Goal: Task Accomplishment & Management: Complete application form

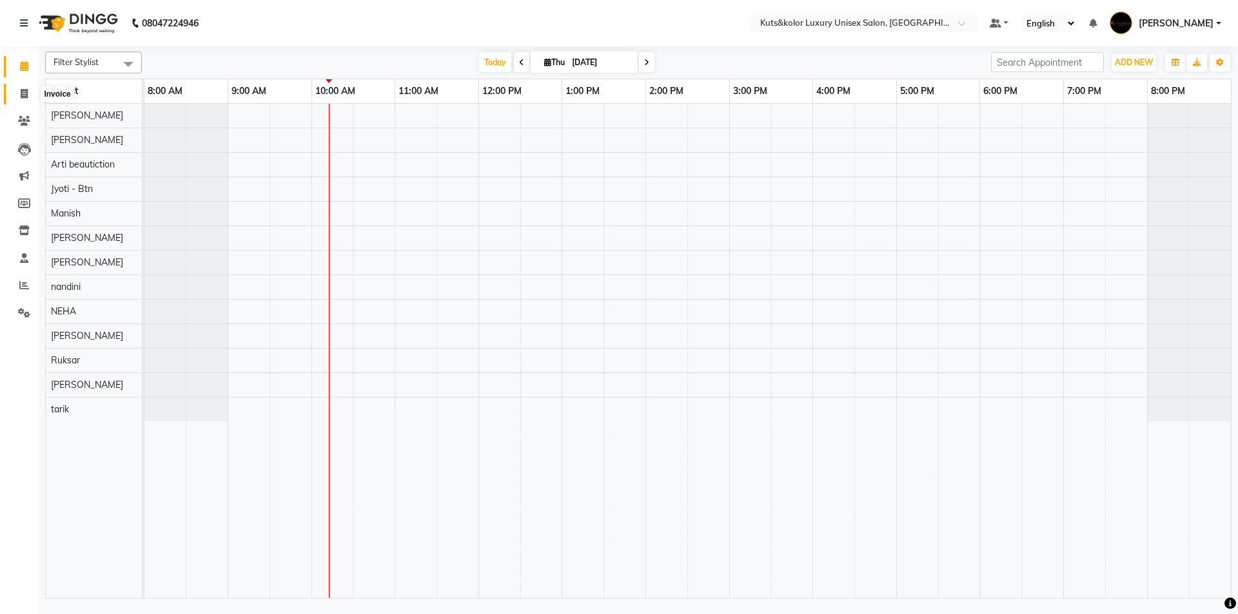
click at [26, 93] on icon at bounding box center [24, 94] width 7 height 10
select select "7374"
select select "service"
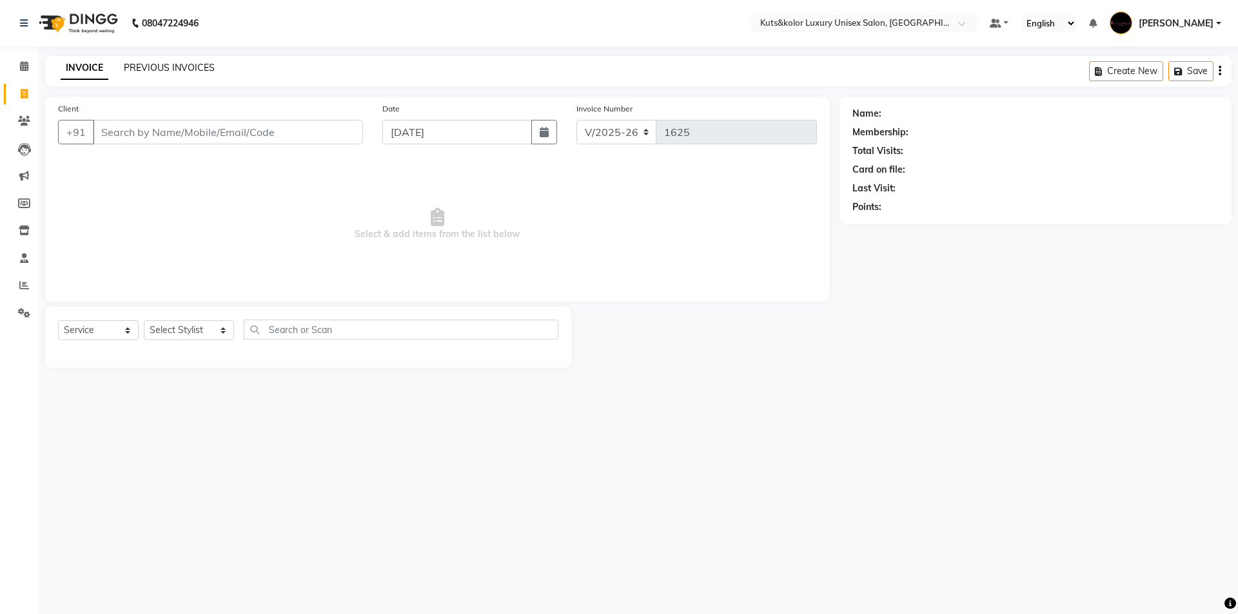
click at [182, 66] on link "PREVIOUS INVOICES" at bounding box center [169, 68] width 91 height 12
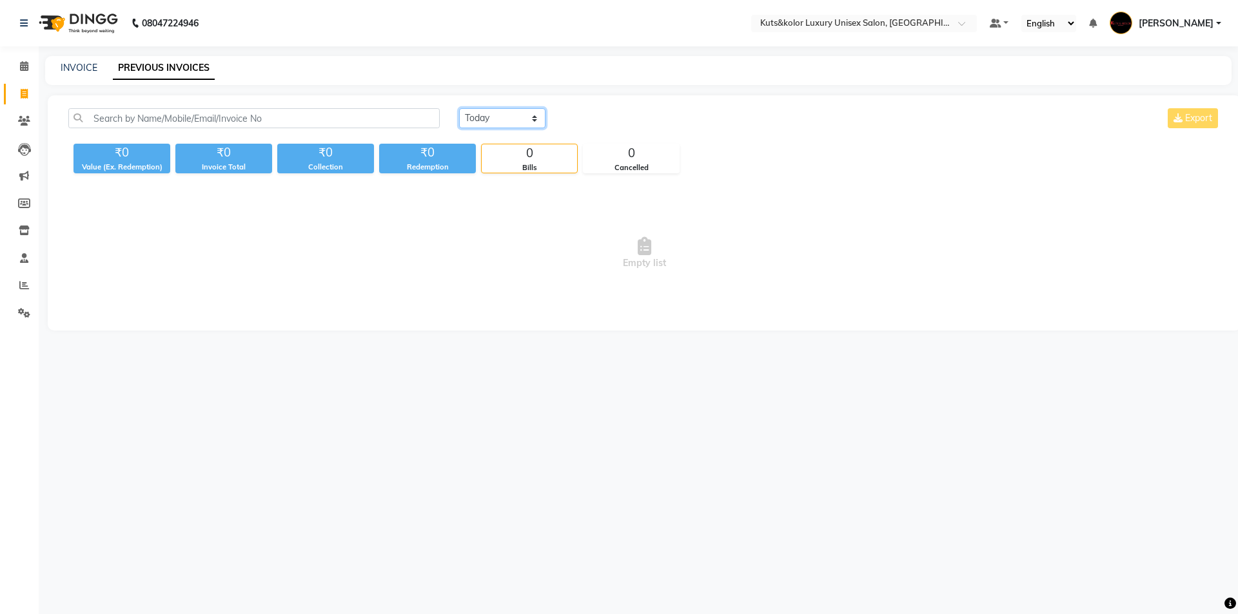
click at [537, 124] on select "[DATE] [DATE] Custom Range" at bounding box center [502, 118] width 86 height 20
select select "[DATE]"
click at [459, 108] on select "[DATE] [DATE] Custom Range" at bounding box center [502, 118] width 86 height 20
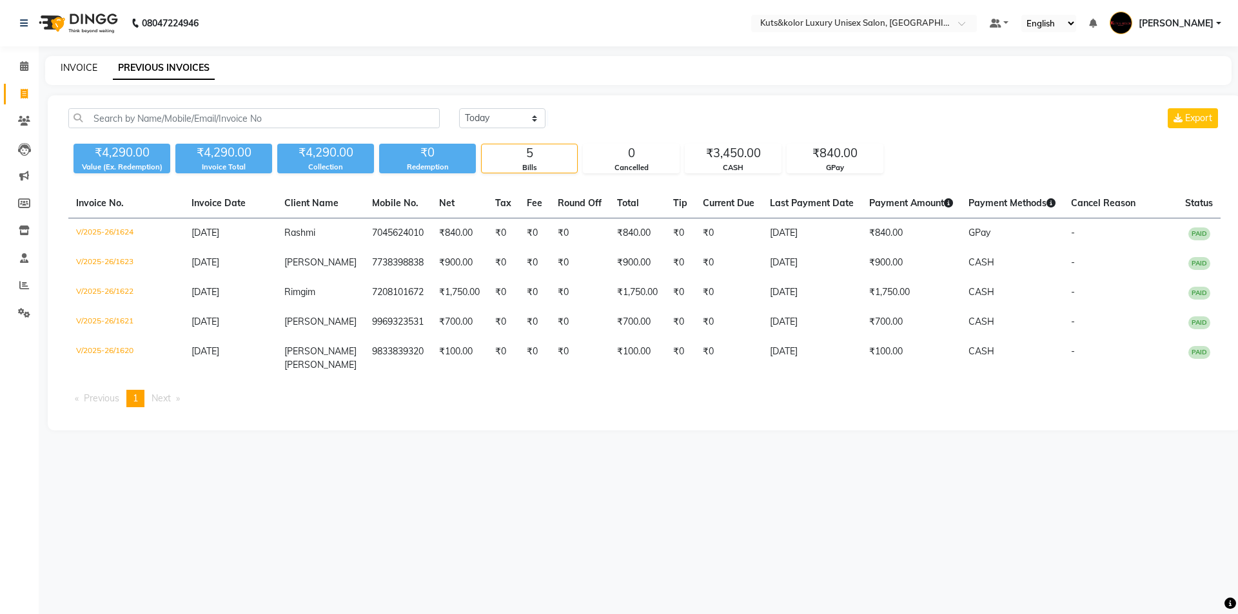
click at [94, 65] on link "INVOICE" at bounding box center [79, 68] width 37 height 12
select select "7374"
select select "service"
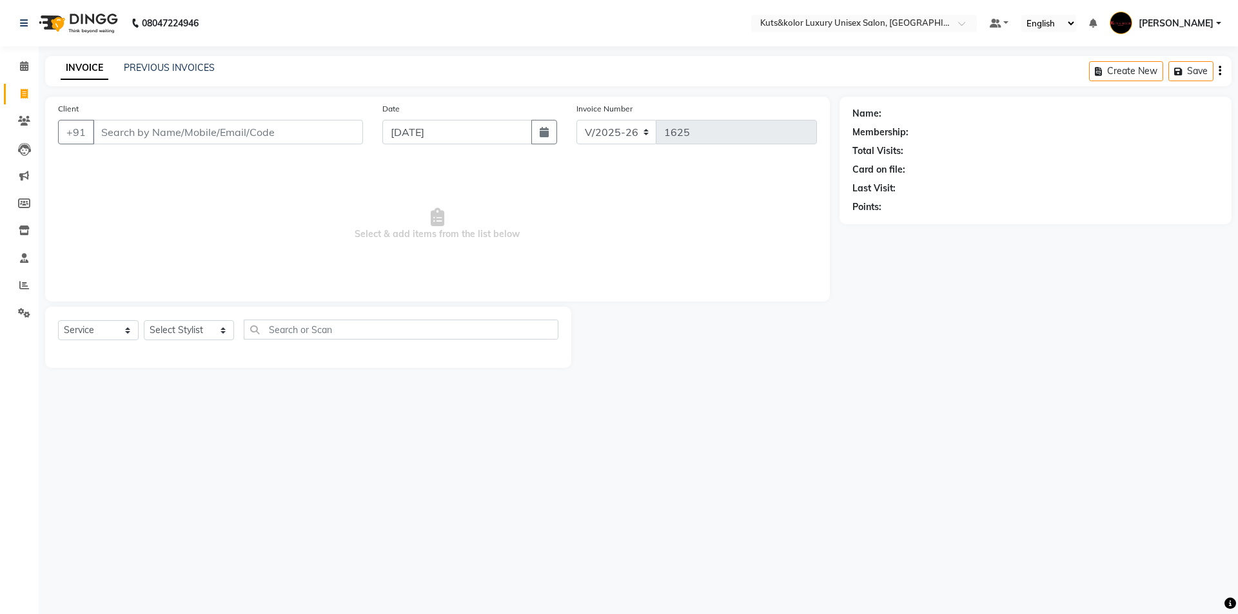
click at [116, 137] on input "Client" at bounding box center [228, 132] width 270 height 24
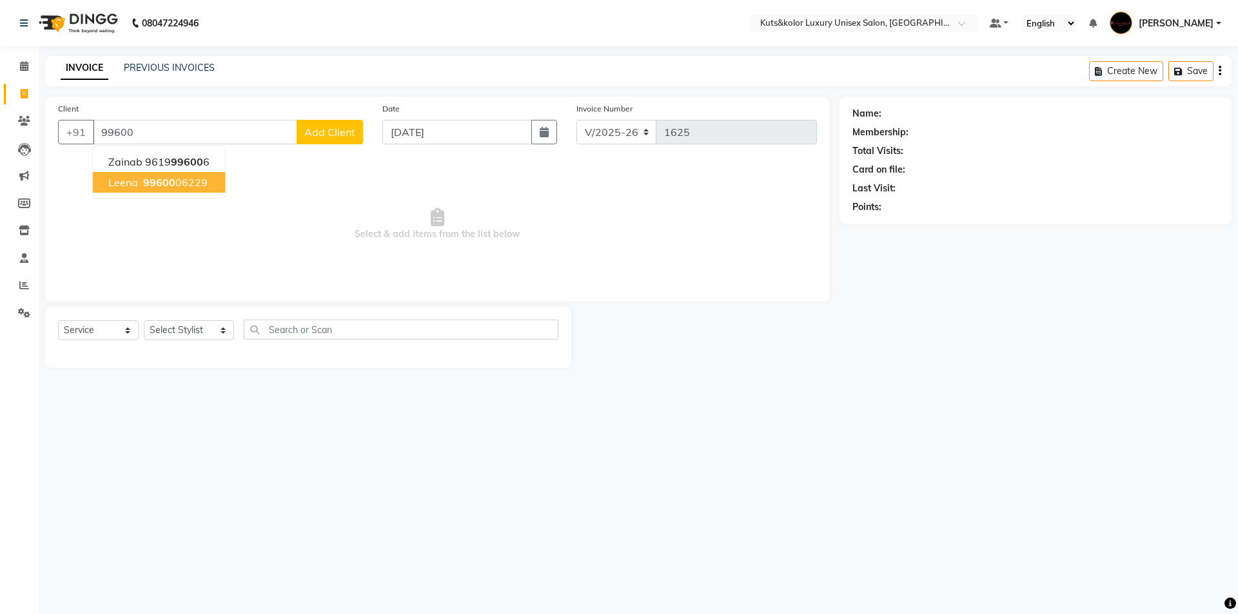
click at [131, 184] on span "Leena" at bounding box center [123, 182] width 30 height 13
type input "9960006229"
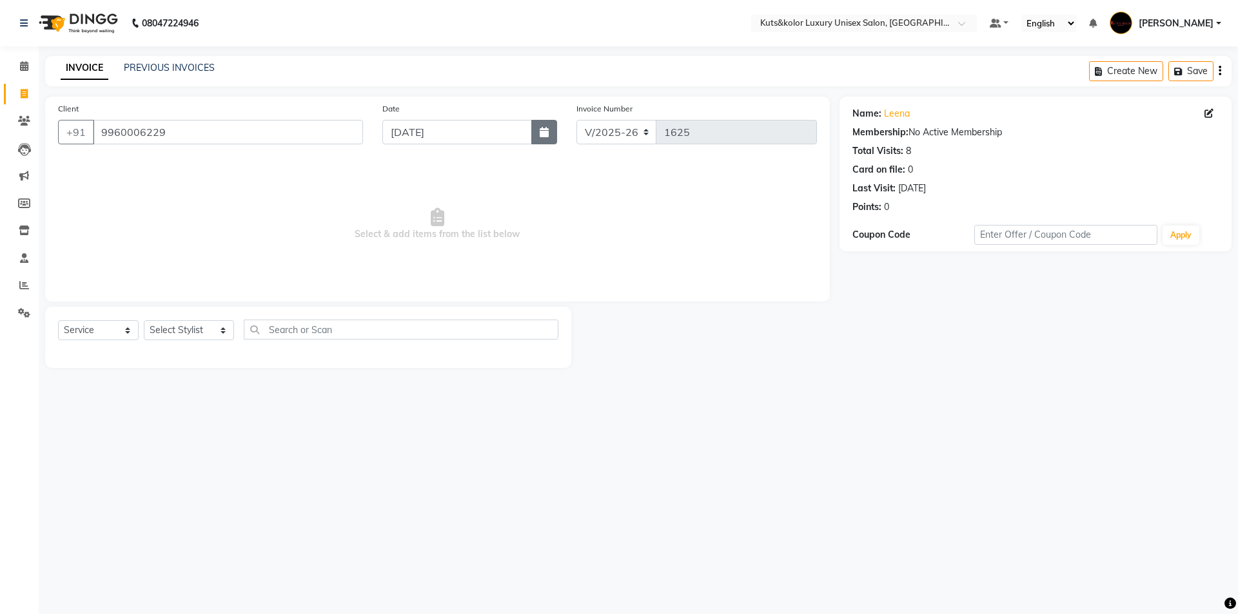
click at [547, 131] on icon "button" at bounding box center [544, 132] width 9 height 10
select select "9"
select select "2025"
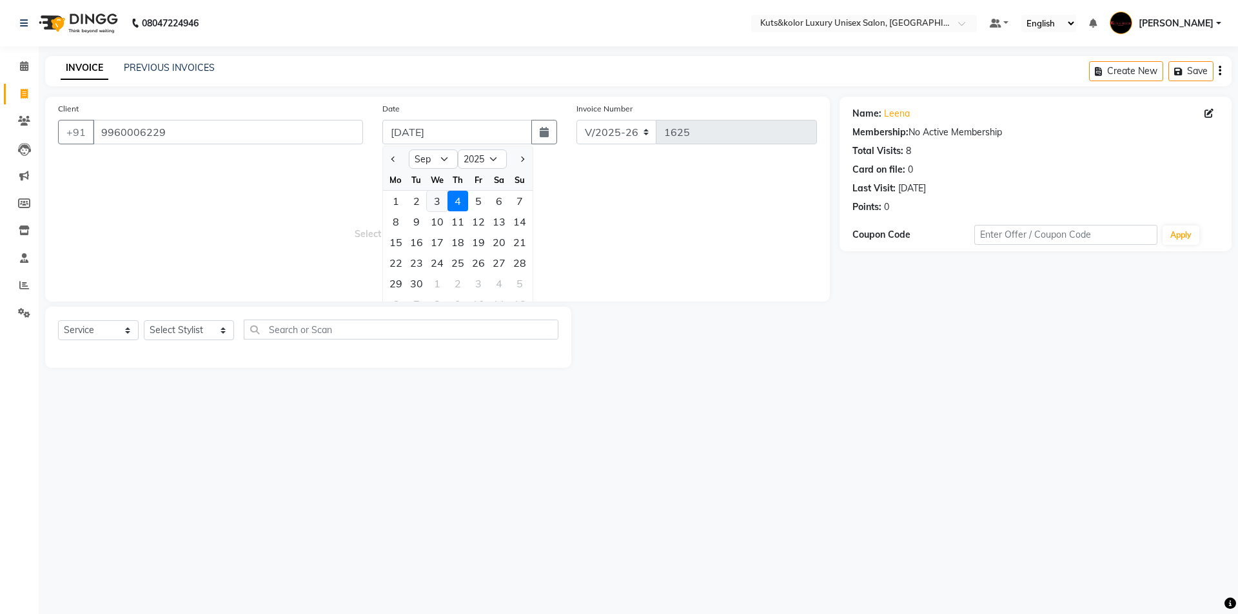
click at [437, 210] on div "3" at bounding box center [437, 201] width 21 height 21
type input "[DATE]"
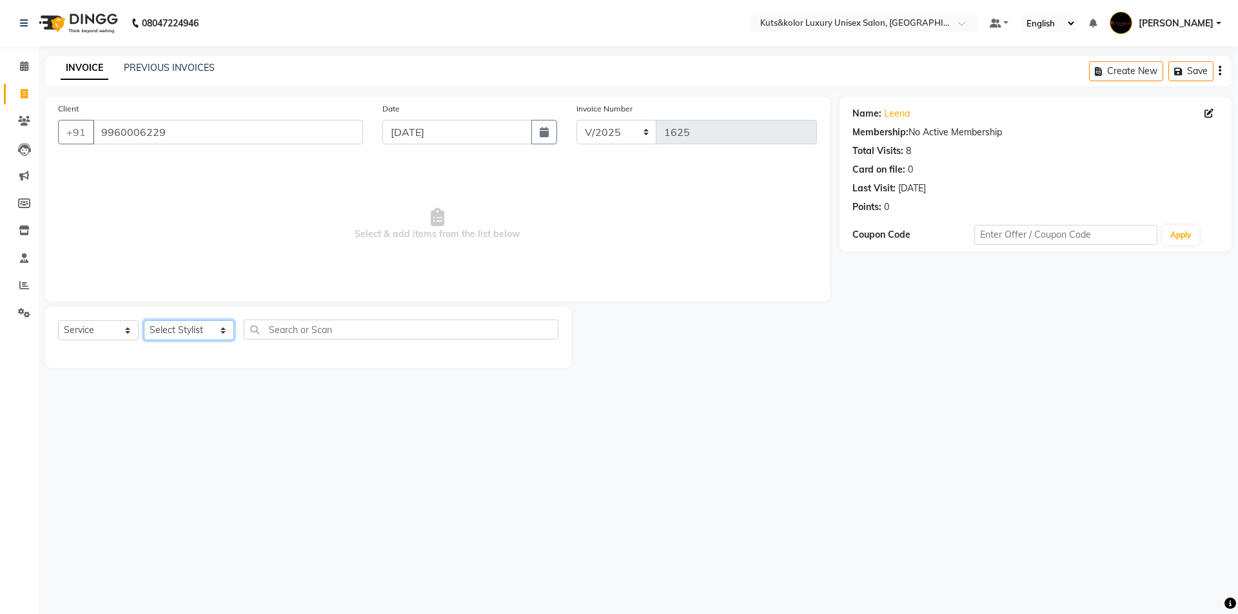
click at [211, 325] on select "Select Stylist aman [PERSON_NAME] beautiction [PERSON_NAME] Jyoti - Btn [PERSON…" at bounding box center [189, 330] width 90 height 20
select select "68550"
click at [144, 320] on select "Select Stylist aman [PERSON_NAME] beautiction [PERSON_NAME] Jyoti - Btn [PERSON…" at bounding box center [189, 330] width 90 height 20
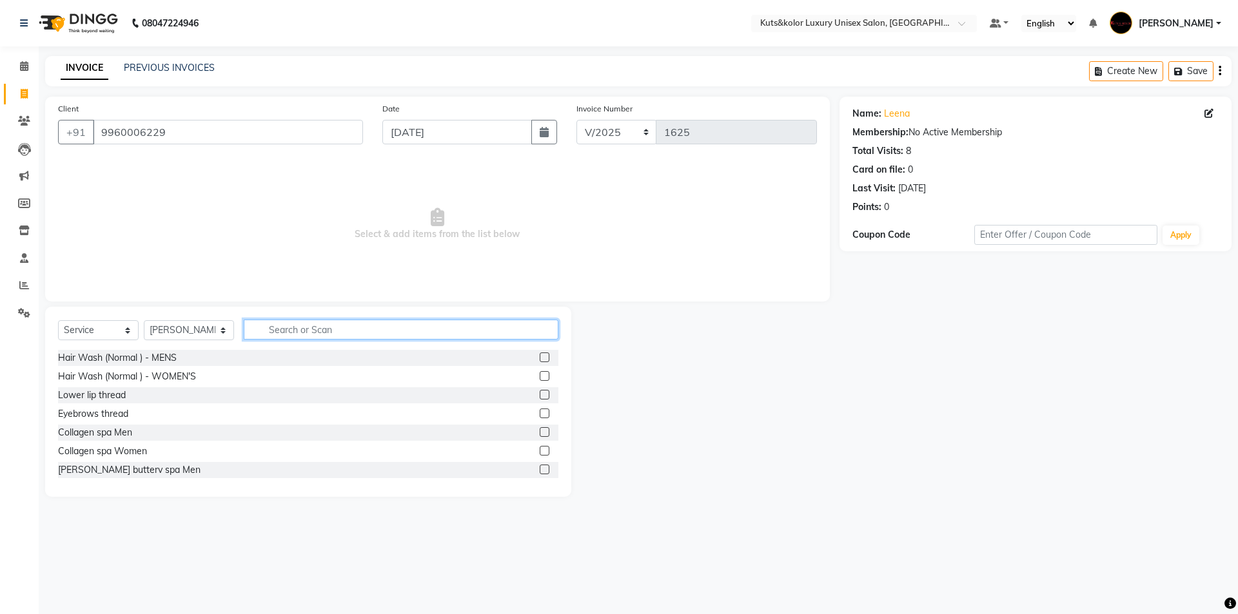
click at [398, 335] on input "text" at bounding box center [401, 330] width 315 height 20
type input "wash"
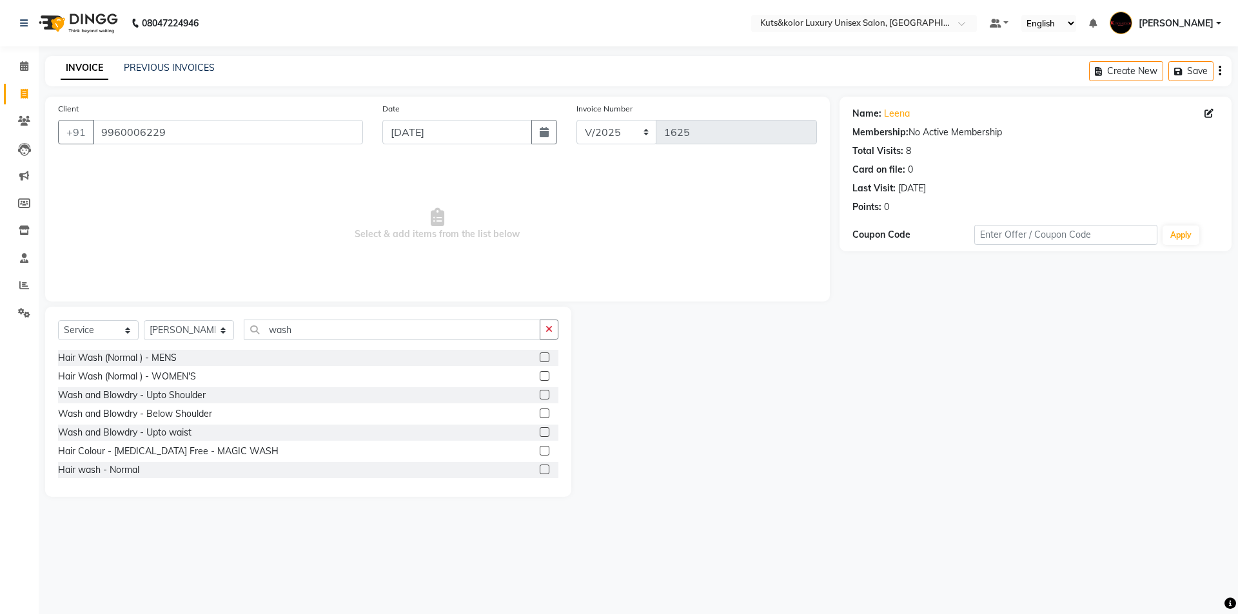
click at [540, 415] on label at bounding box center [545, 414] width 10 height 10
click at [540, 415] on input "checkbox" at bounding box center [544, 414] width 8 height 8
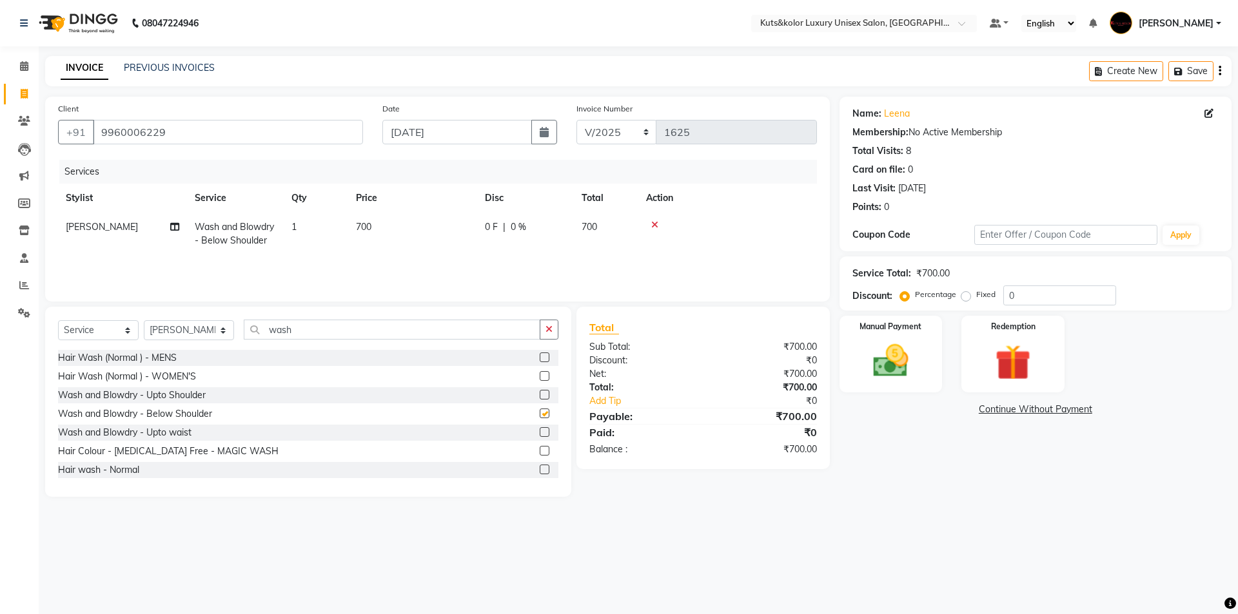
checkbox input "false"
click at [429, 235] on td "700" at bounding box center [412, 234] width 129 height 43
select select "68550"
click at [467, 229] on input "700" at bounding box center [472, 230] width 113 height 20
type input "750"
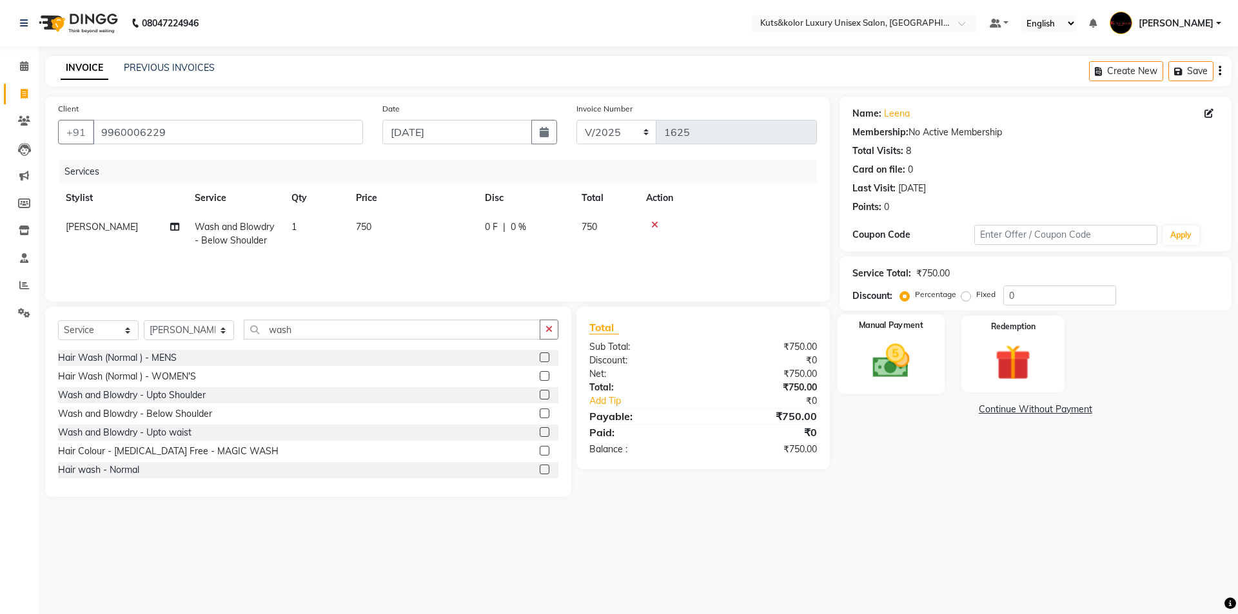
click at [881, 353] on img at bounding box center [891, 361] width 60 height 43
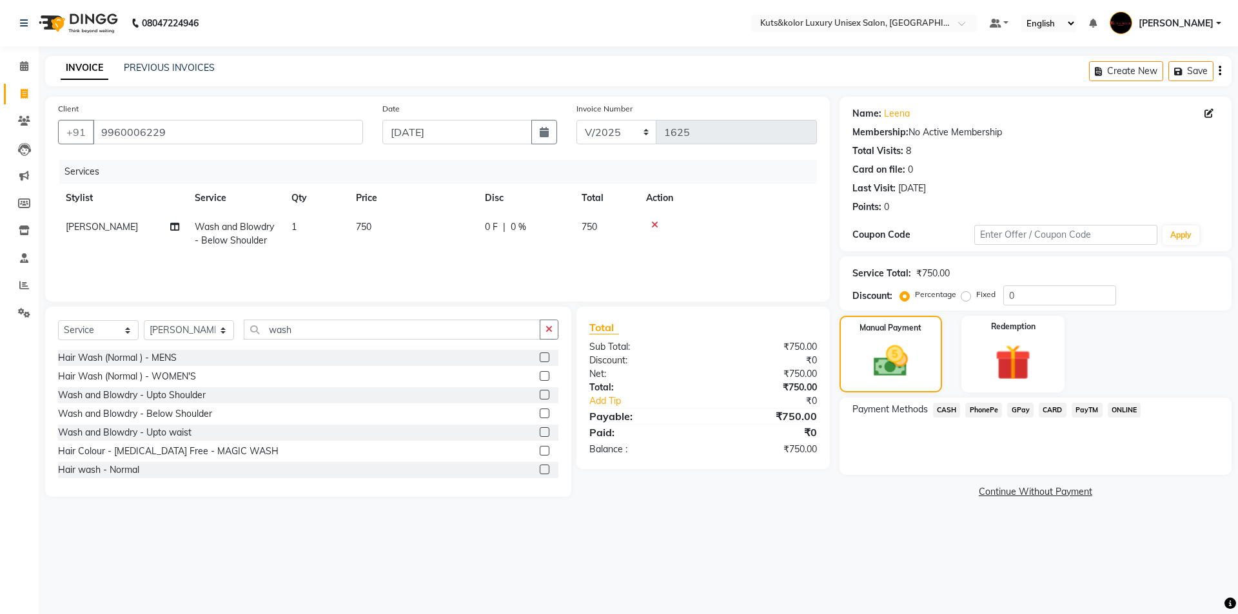
click at [953, 410] on span "CASH" at bounding box center [947, 410] width 28 height 15
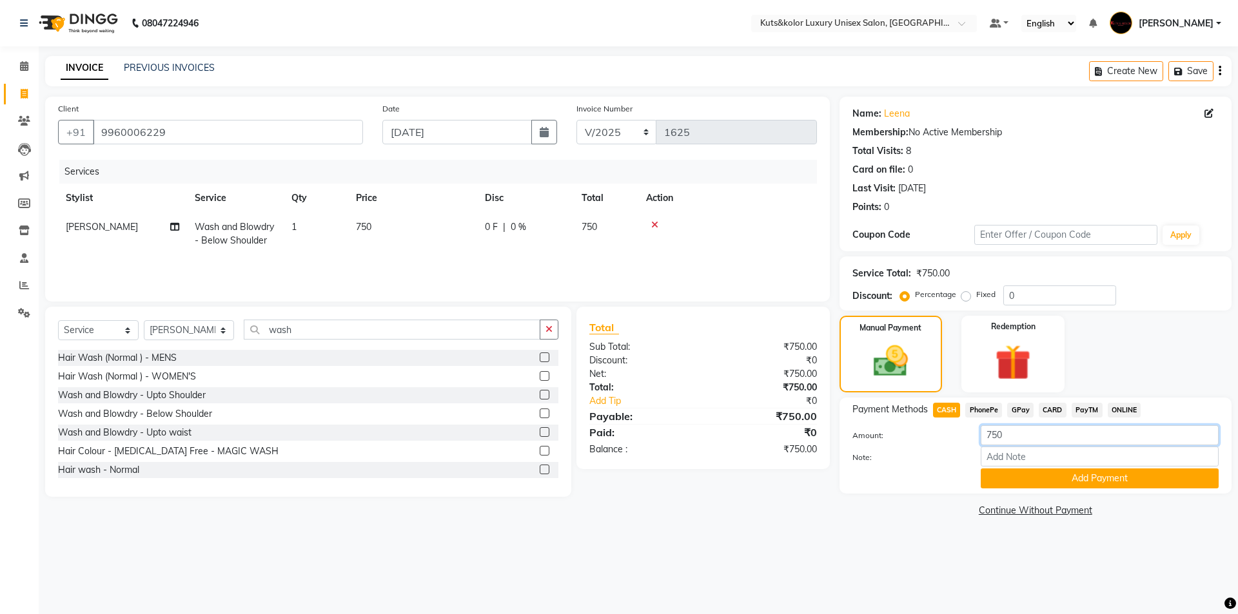
click at [1054, 441] on input "750" at bounding box center [1100, 435] width 238 height 20
type input "700"
click at [1065, 487] on button "Add Payment" at bounding box center [1100, 479] width 238 height 20
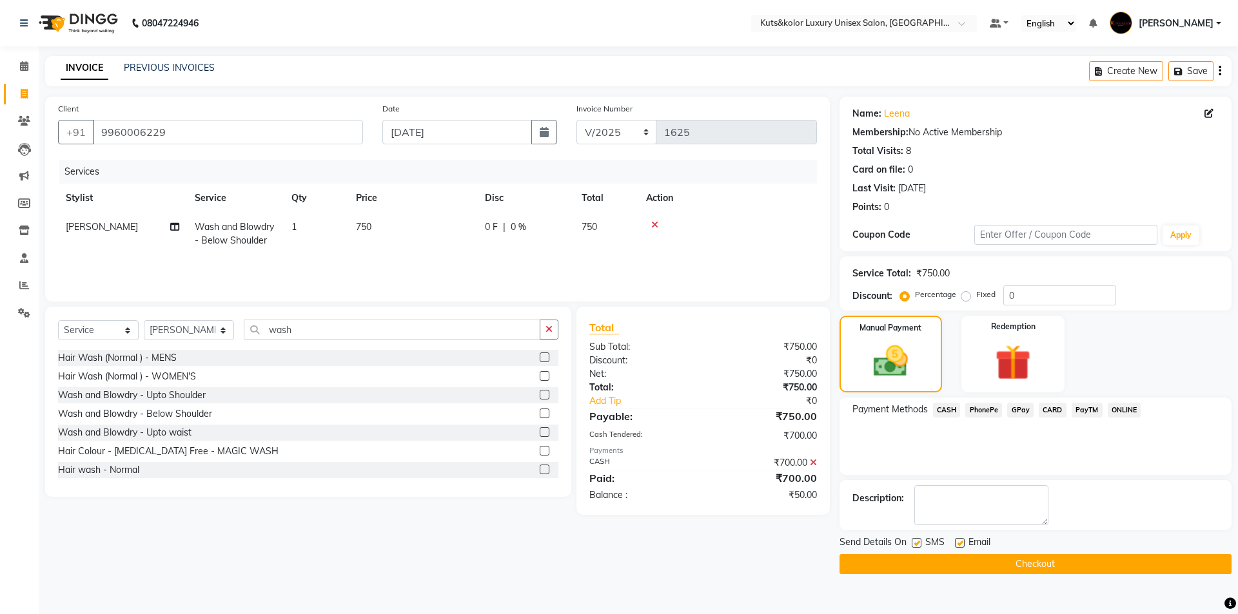
click at [1017, 409] on span "GPay" at bounding box center [1020, 410] width 26 height 15
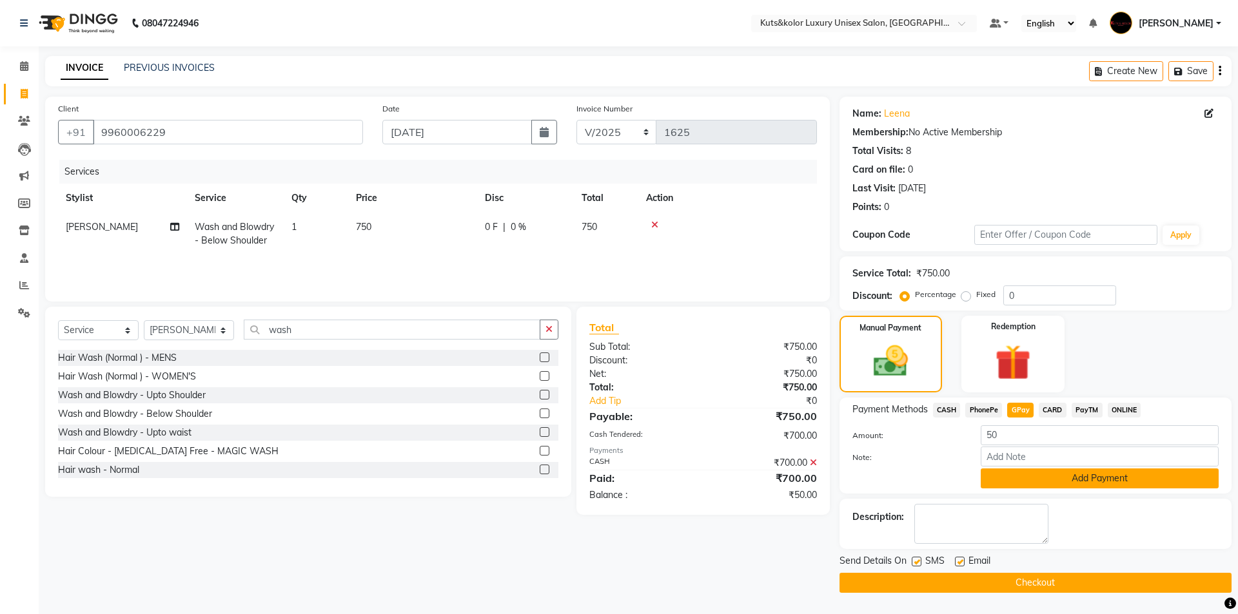
click at [1022, 480] on button "Add Payment" at bounding box center [1100, 479] width 238 height 20
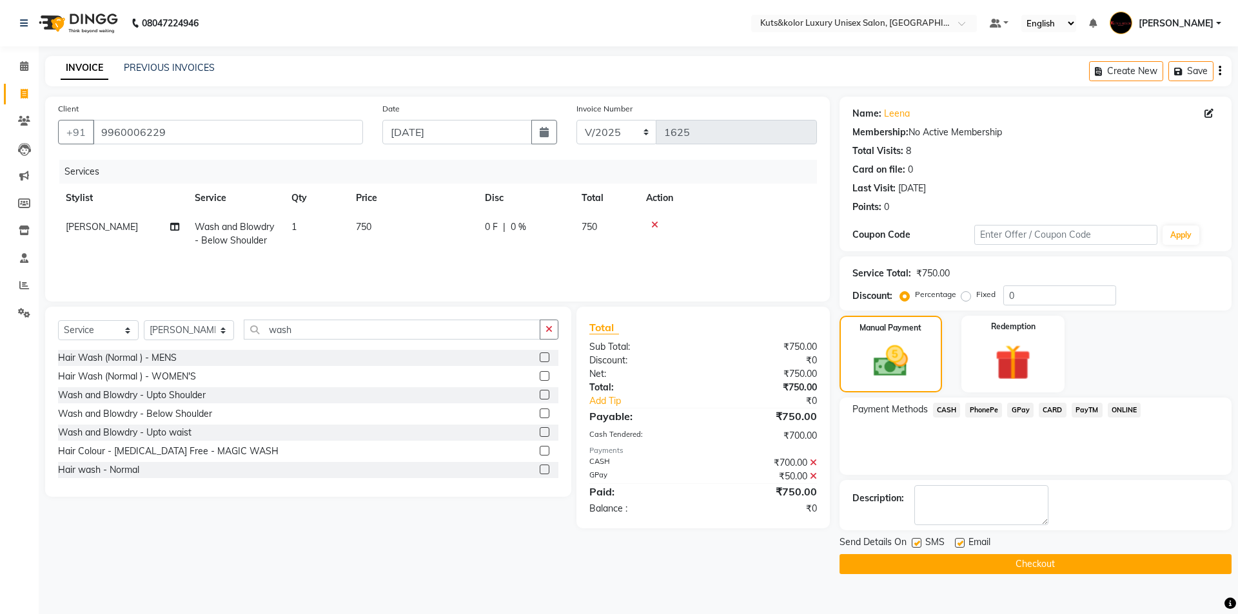
click at [915, 545] on label at bounding box center [917, 543] width 10 height 10
click at [915, 545] on input "checkbox" at bounding box center [916, 544] width 8 height 8
checkbox input "false"
click at [923, 564] on button "Checkout" at bounding box center [1035, 564] width 392 height 20
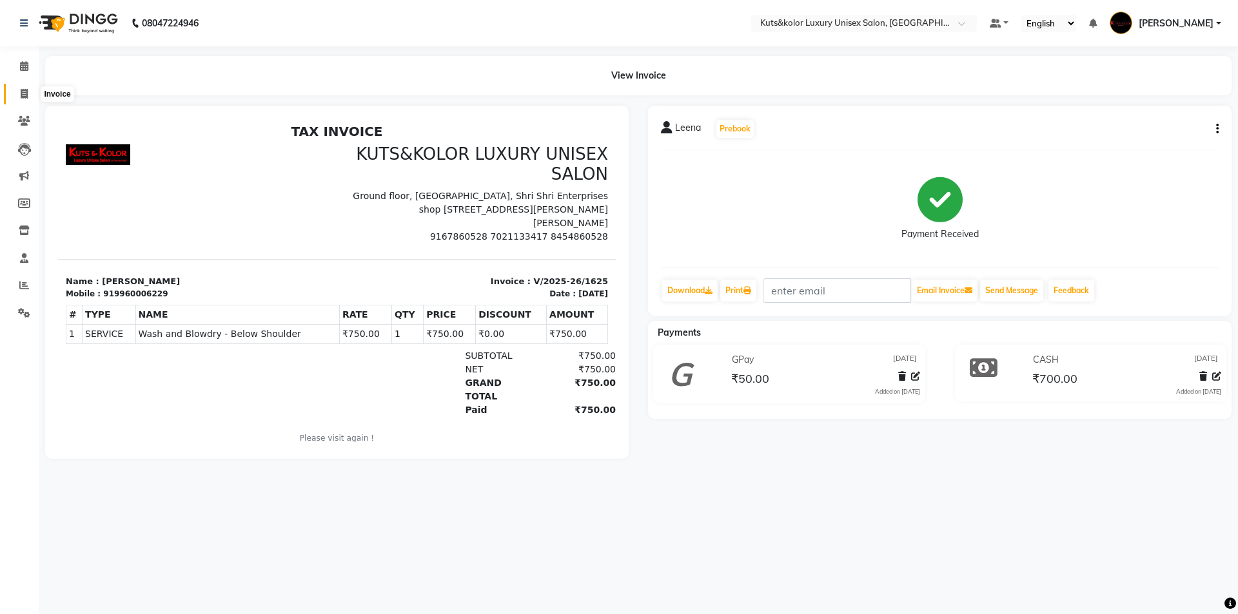
click at [22, 88] on span at bounding box center [24, 94] width 23 height 15
select select "service"
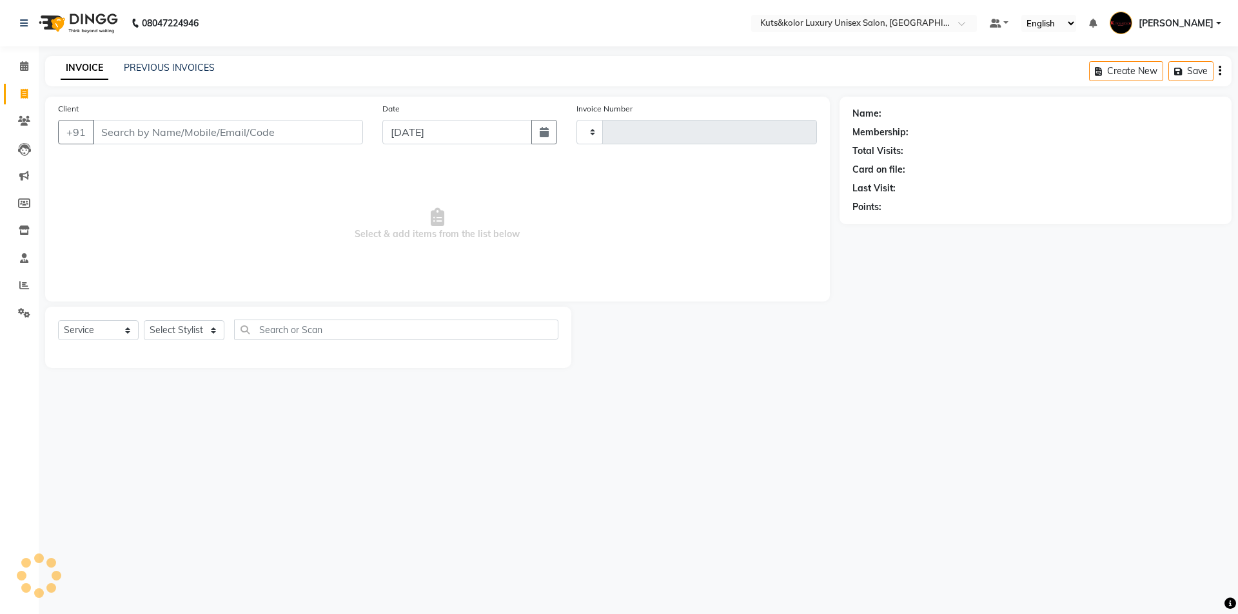
type input "1626"
select select "7374"
click at [158, 69] on link "PREVIOUS INVOICES" at bounding box center [169, 68] width 91 height 12
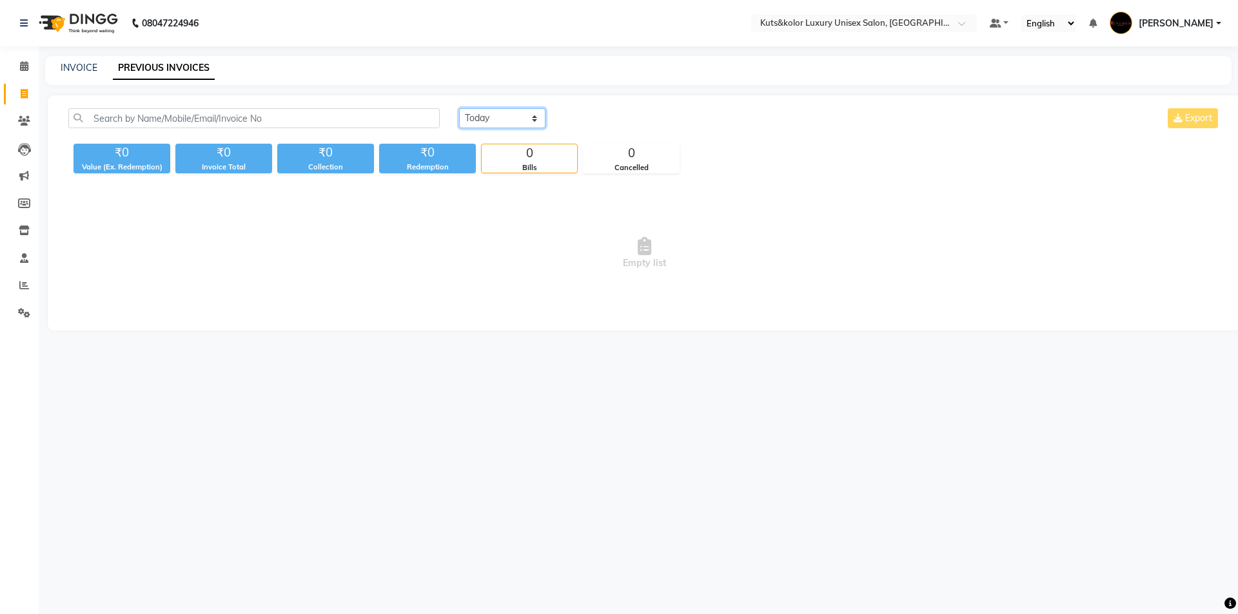
click at [531, 121] on select "[DATE] [DATE] Custom Range" at bounding box center [502, 118] width 86 height 20
select select "[DATE]"
click at [459, 108] on select "[DATE] [DATE] Custom Range" at bounding box center [502, 118] width 86 height 20
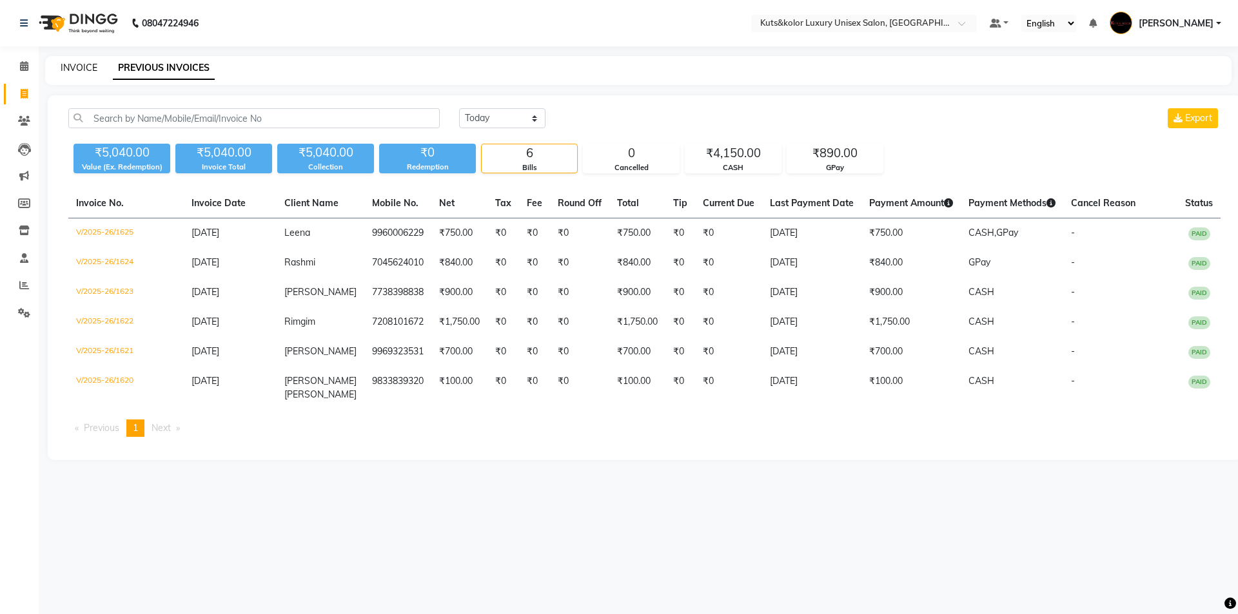
click at [79, 66] on link "INVOICE" at bounding box center [79, 68] width 37 height 12
select select "7374"
select select "service"
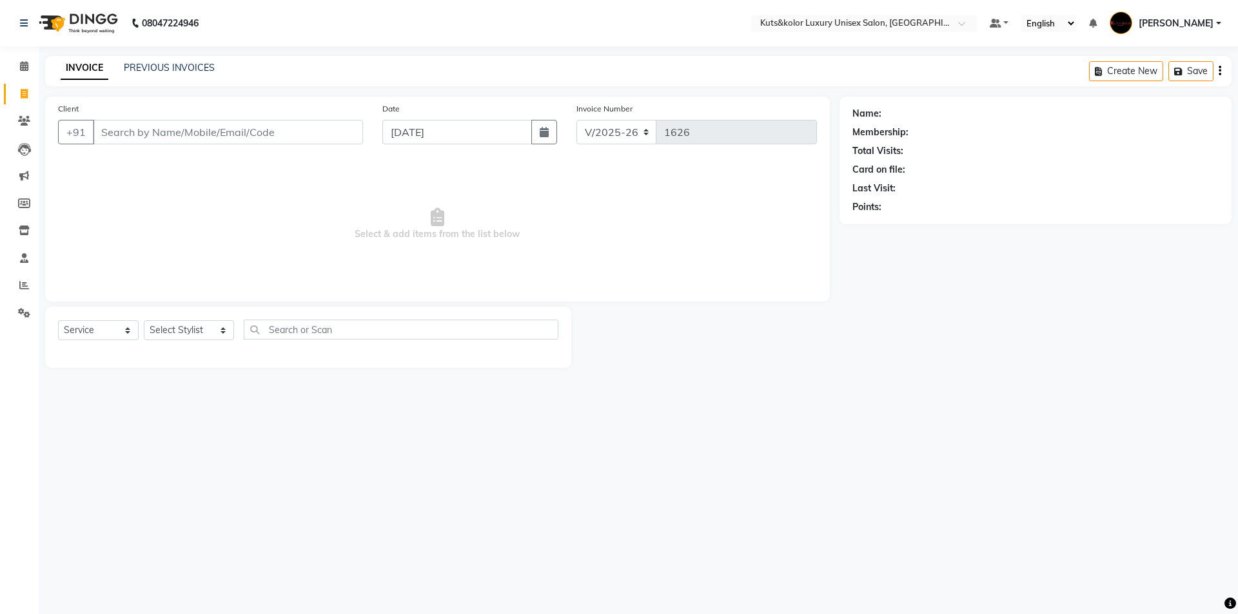
click at [106, 139] on input "Client" at bounding box center [228, 132] width 270 height 24
type input "9482513212"
click at [329, 130] on span "Add Client" at bounding box center [329, 132] width 51 height 13
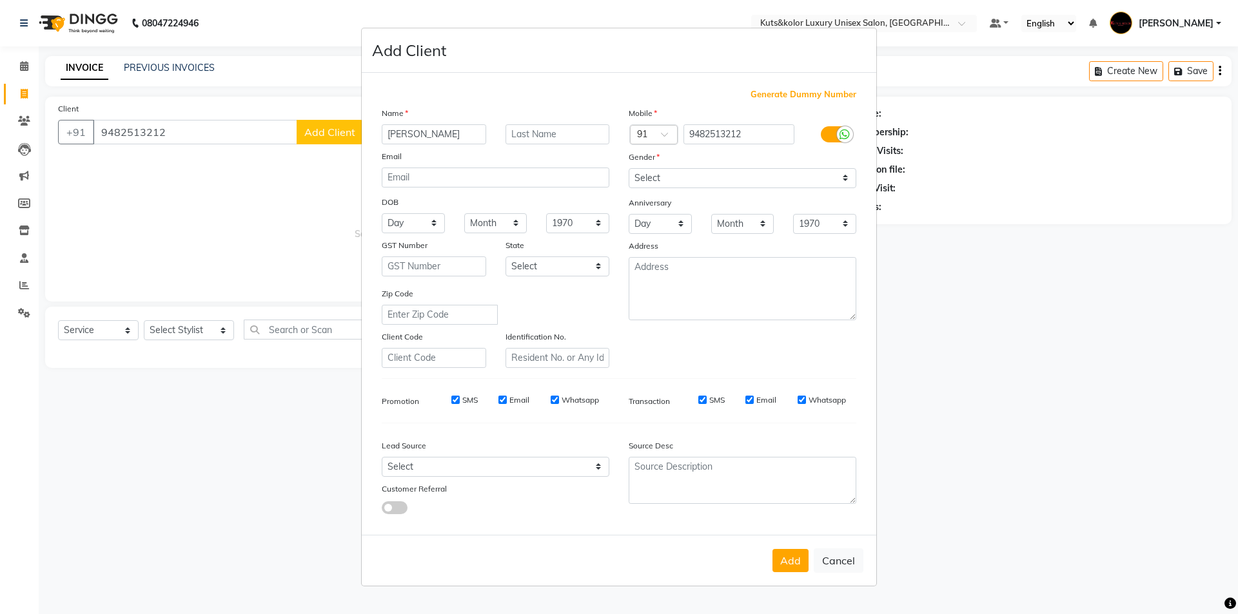
type input "[PERSON_NAME]"
click at [844, 181] on select "Select [DEMOGRAPHIC_DATA] [DEMOGRAPHIC_DATA] Other Prefer Not To Say" at bounding box center [743, 178] width 228 height 20
select select "[DEMOGRAPHIC_DATA]"
click at [629, 168] on select "Select [DEMOGRAPHIC_DATA] [DEMOGRAPHIC_DATA] Other Prefer Not To Say" at bounding box center [743, 178] width 228 height 20
click at [779, 557] on button "Add" at bounding box center [790, 560] width 36 height 23
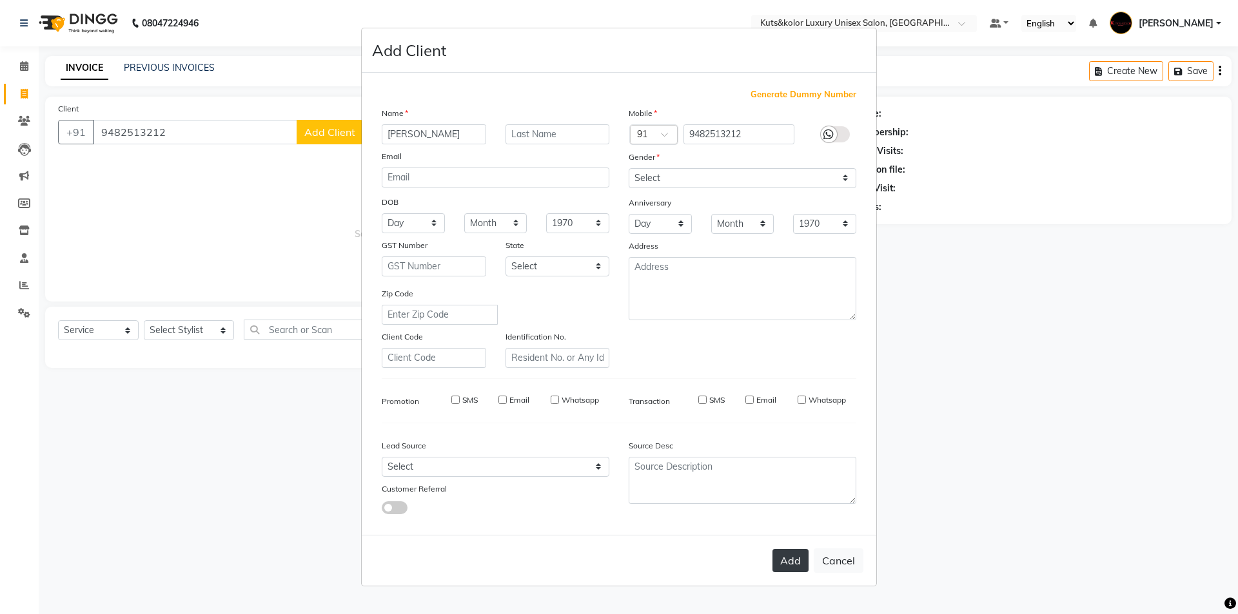
select select
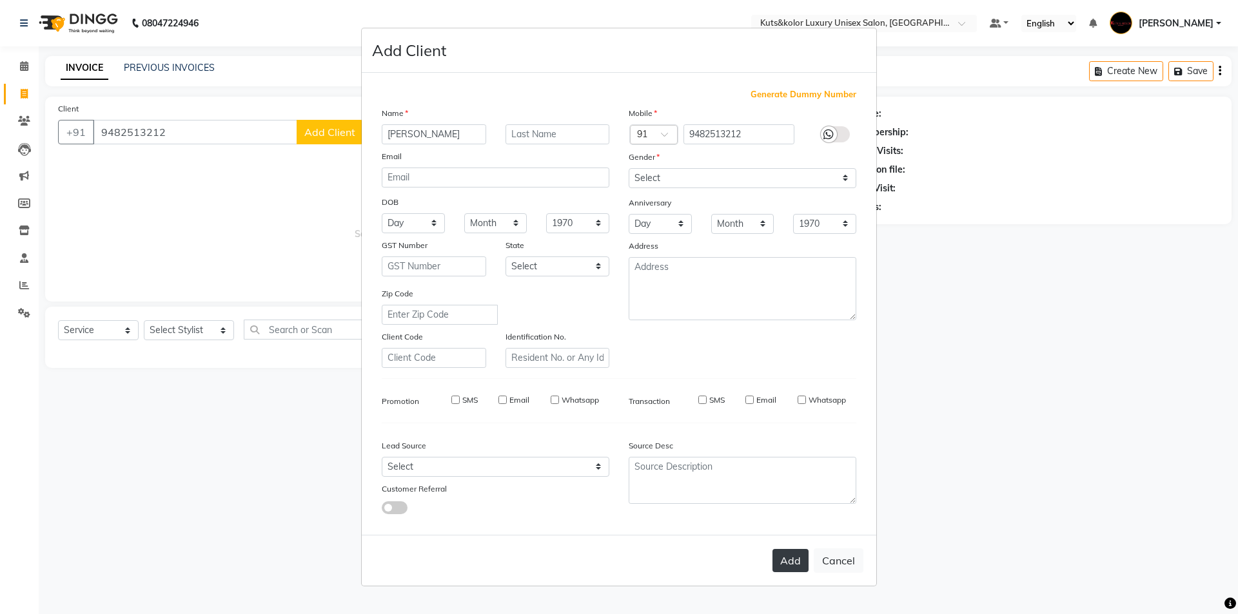
select select
checkbox input "false"
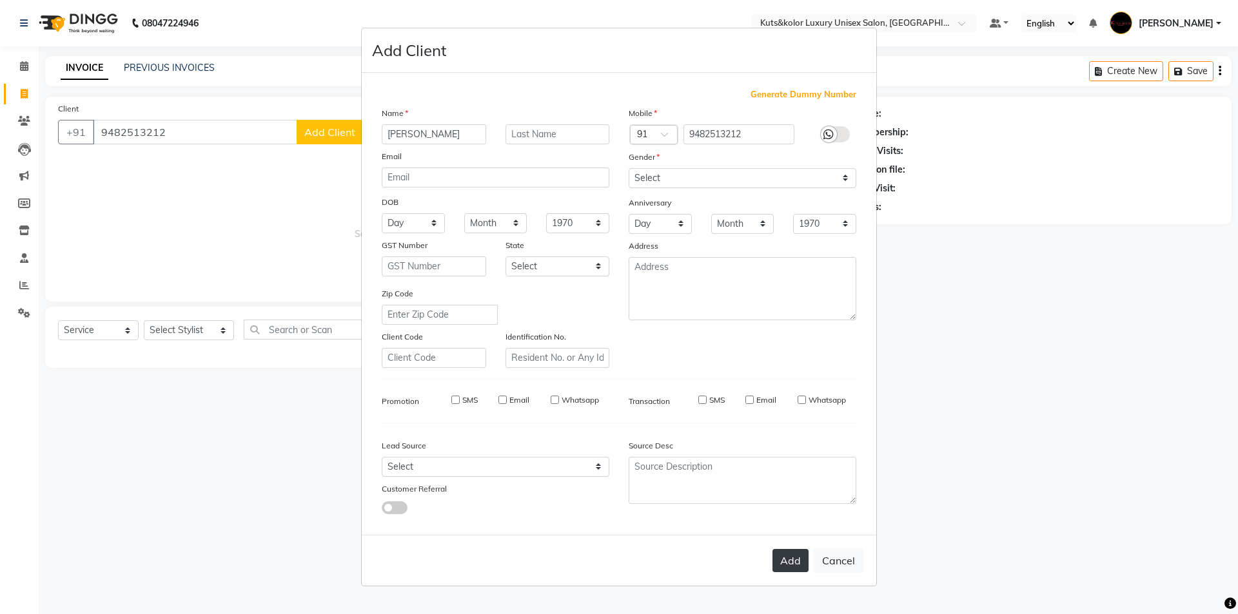
checkbox input "false"
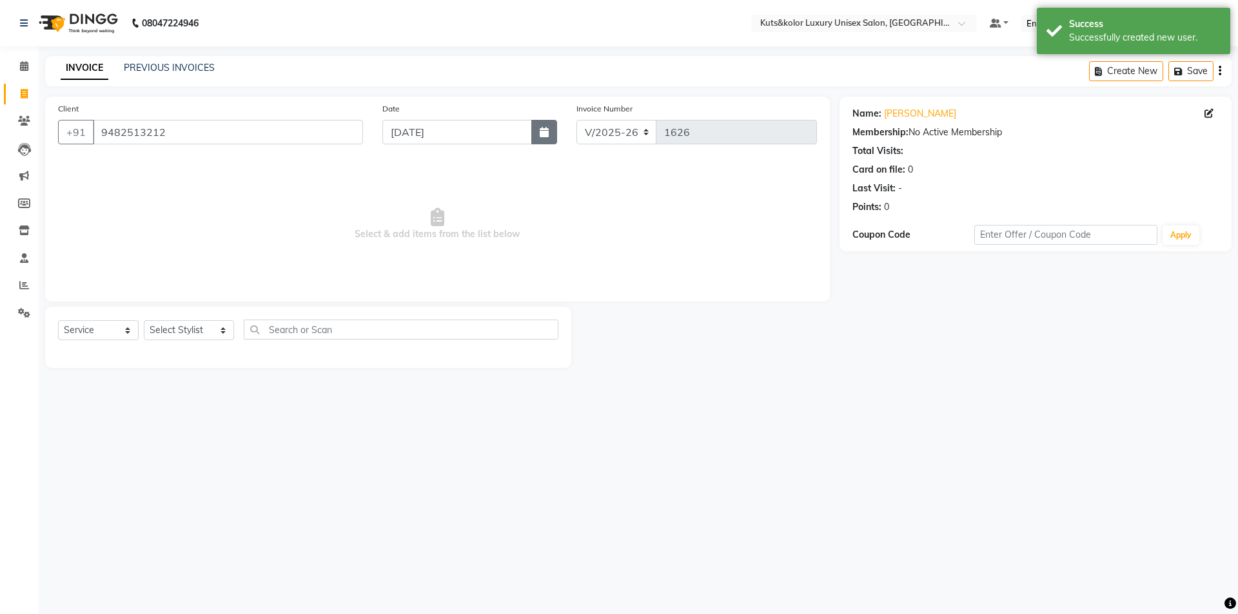
click at [543, 136] on icon "button" at bounding box center [544, 132] width 9 height 10
select select "9"
select select "2025"
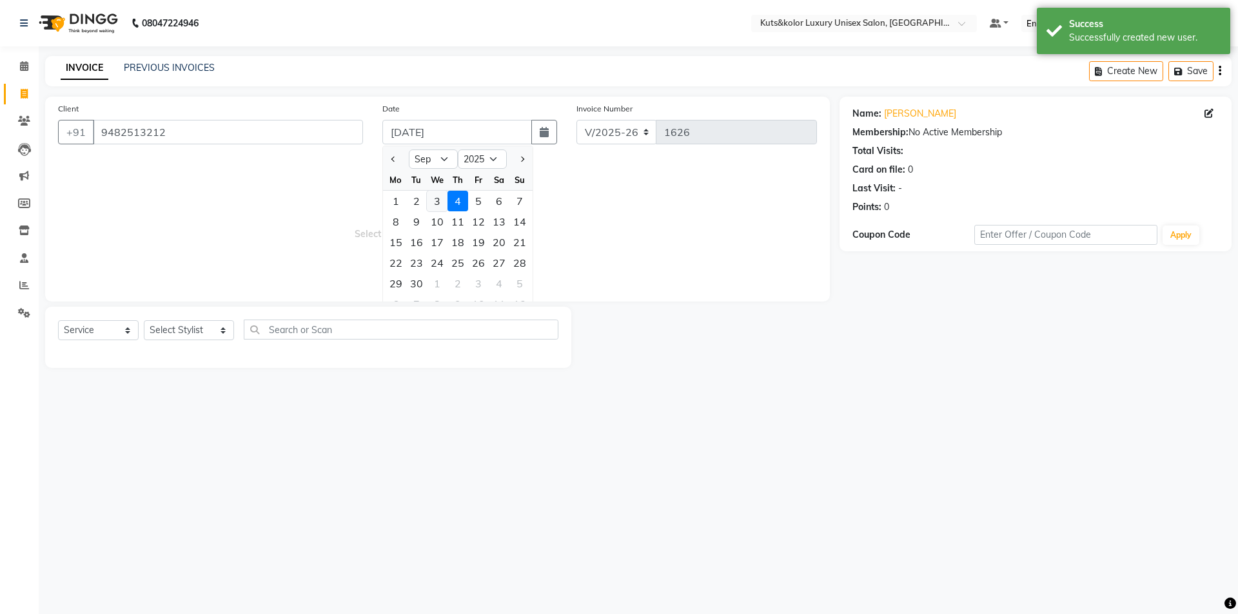
click at [438, 202] on div "3" at bounding box center [437, 201] width 21 height 21
type input "[DATE]"
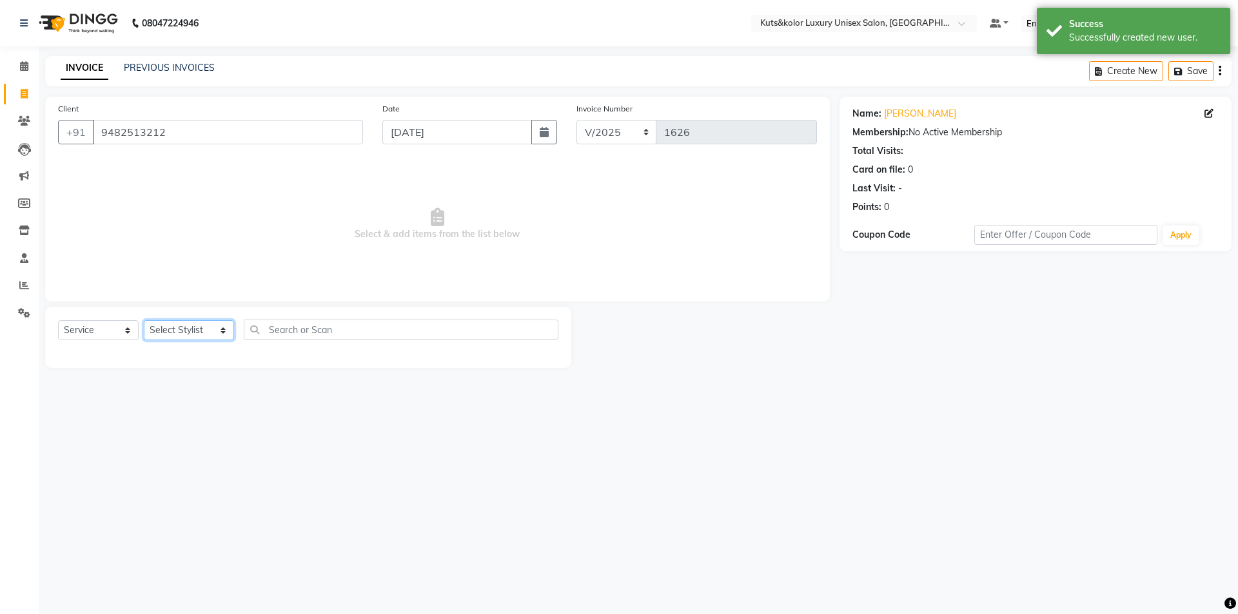
click at [208, 327] on select "Select Stylist aman [PERSON_NAME] beautiction [PERSON_NAME] Jyoti - Btn [PERSON…" at bounding box center [189, 330] width 90 height 20
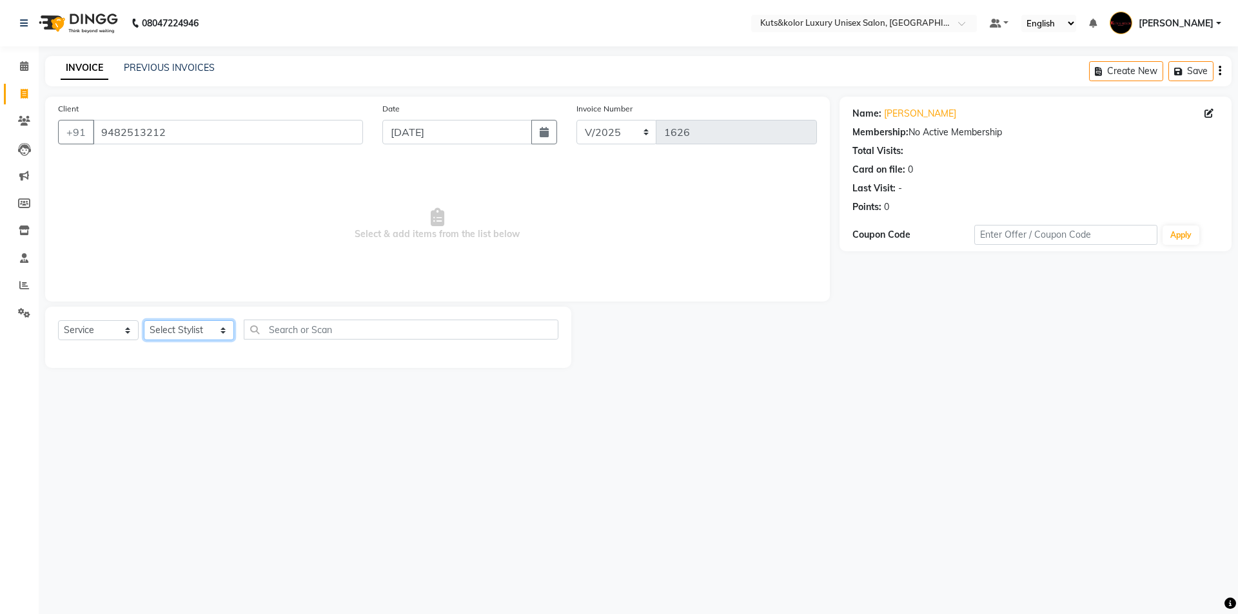
select select "68550"
click at [144, 320] on select "Select Stylist aman [PERSON_NAME] beautiction [PERSON_NAME] Jyoti - Btn [PERSON…" at bounding box center [189, 330] width 90 height 20
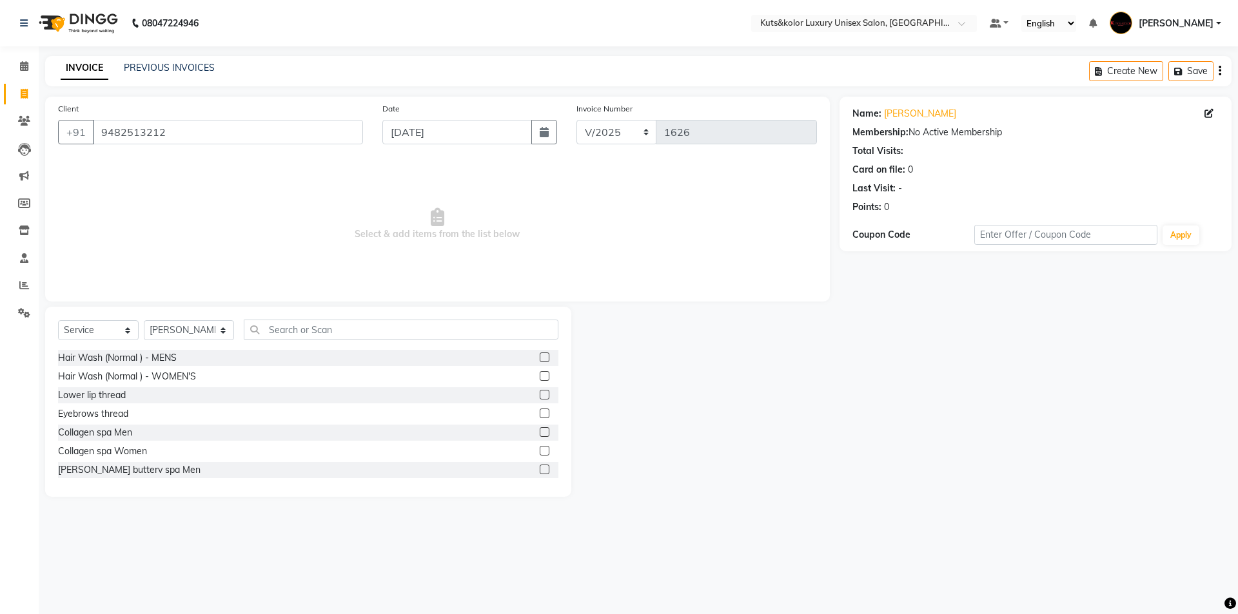
click at [294, 318] on div "Select Service Product Membership Package Voucher Prepaid Gift Card Select Styl…" at bounding box center [308, 402] width 526 height 190
click at [294, 327] on input "text" at bounding box center [401, 330] width 315 height 20
type input "m"
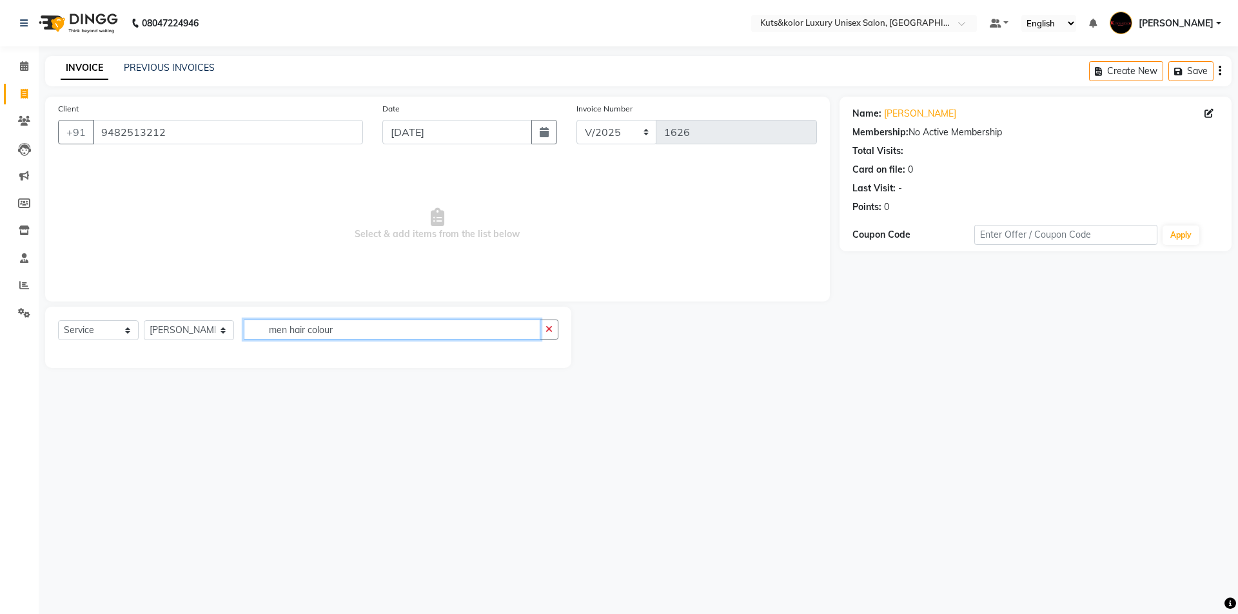
click at [378, 324] on input "men hair colour" at bounding box center [392, 330] width 297 height 20
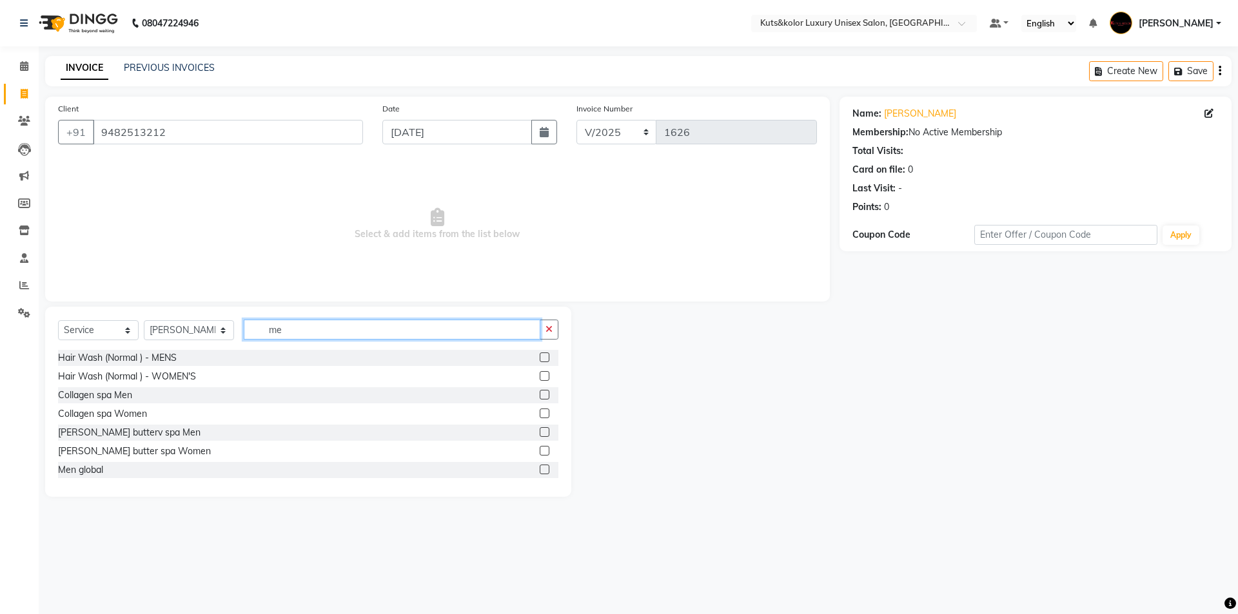
type input "m"
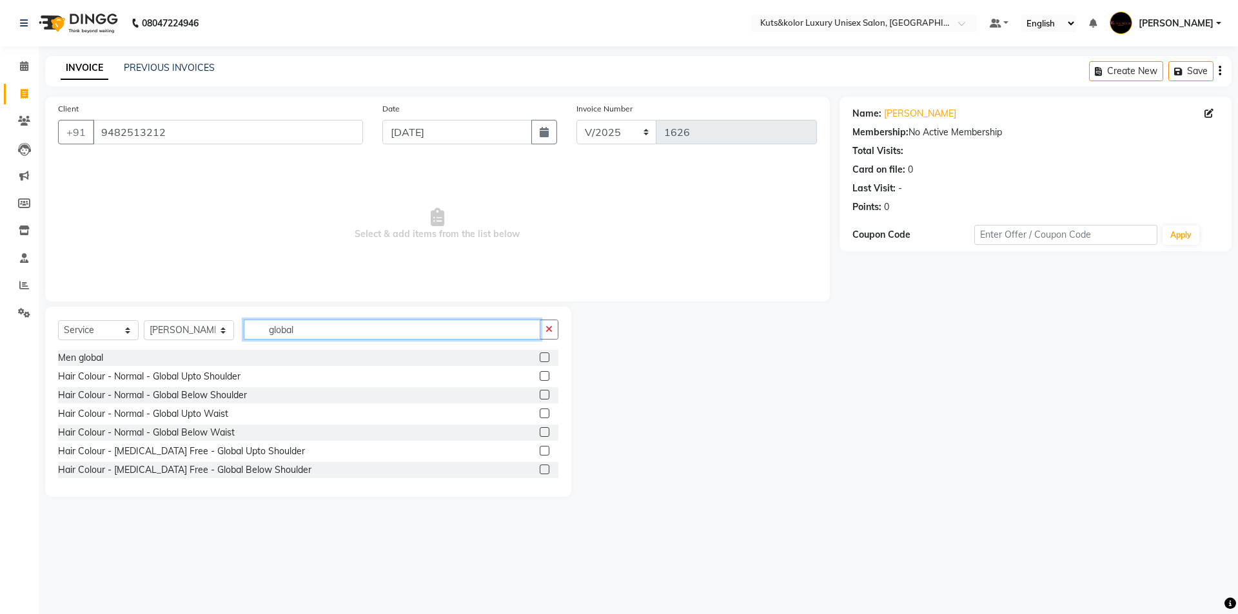
type input "global"
click at [527, 355] on div "Men global" at bounding box center [308, 358] width 500 height 16
click at [540, 355] on label at bounding box center [545, 358] width 10 height 10
click at [540, 355] on input "checkbox" at bounding box center [544, 358] width 8 height 8
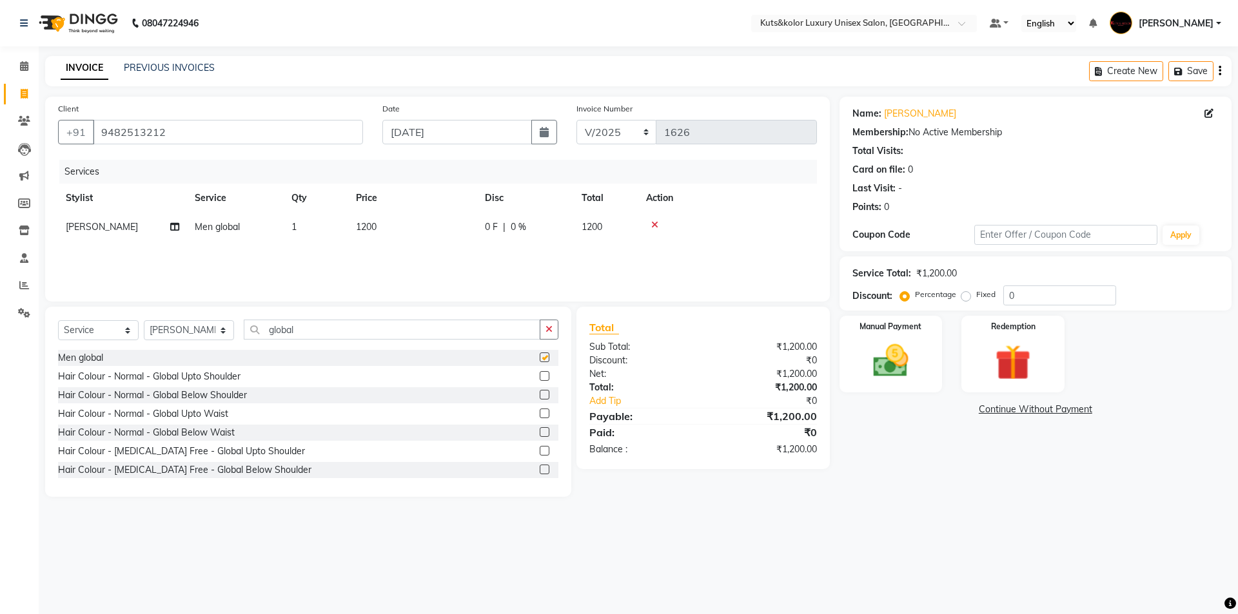
checkbox input "false"
click at [295, 334] on input "global" at bounding box center [392, 330] width 297 height 20
click at [293, 333] on input "global" at bounding box center [392, 330] width 297 height 20
type input "g"
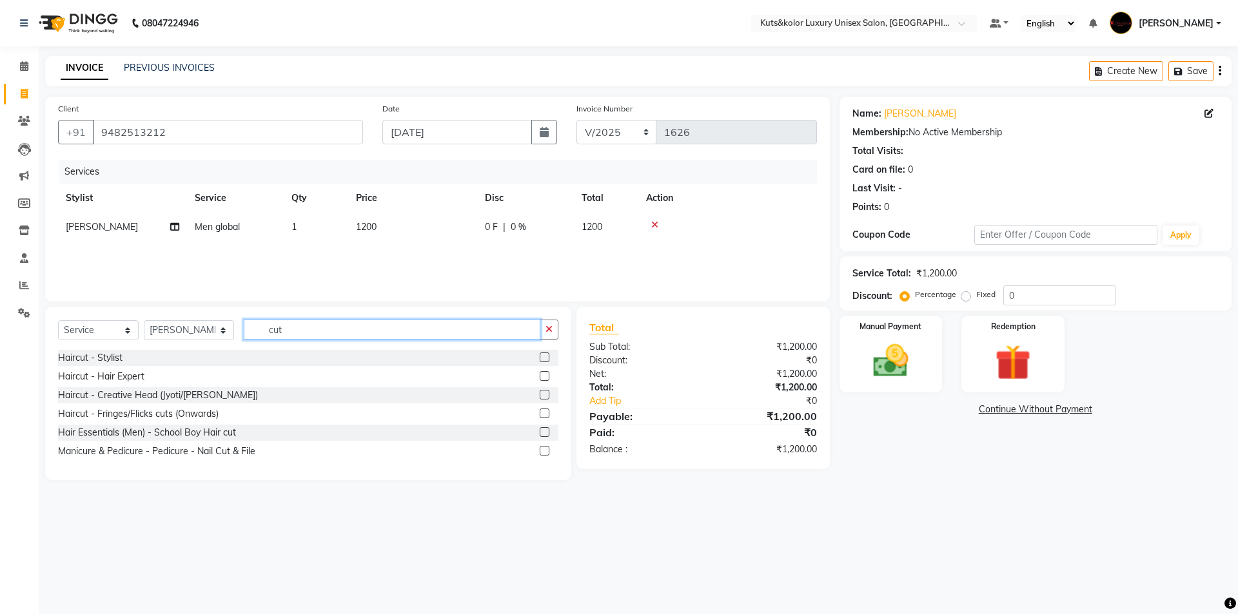
type input "cut"
click at [543, 360] on label at bounding box center [545, 358] width 10 height 10
click at [543, 360] on input "checkbox" at bounding box center [544, 358] width 8 height 8
checkbox input "false"
click at [379, 256] on td "720" at bounding box center [412, 256] width 129 height 29
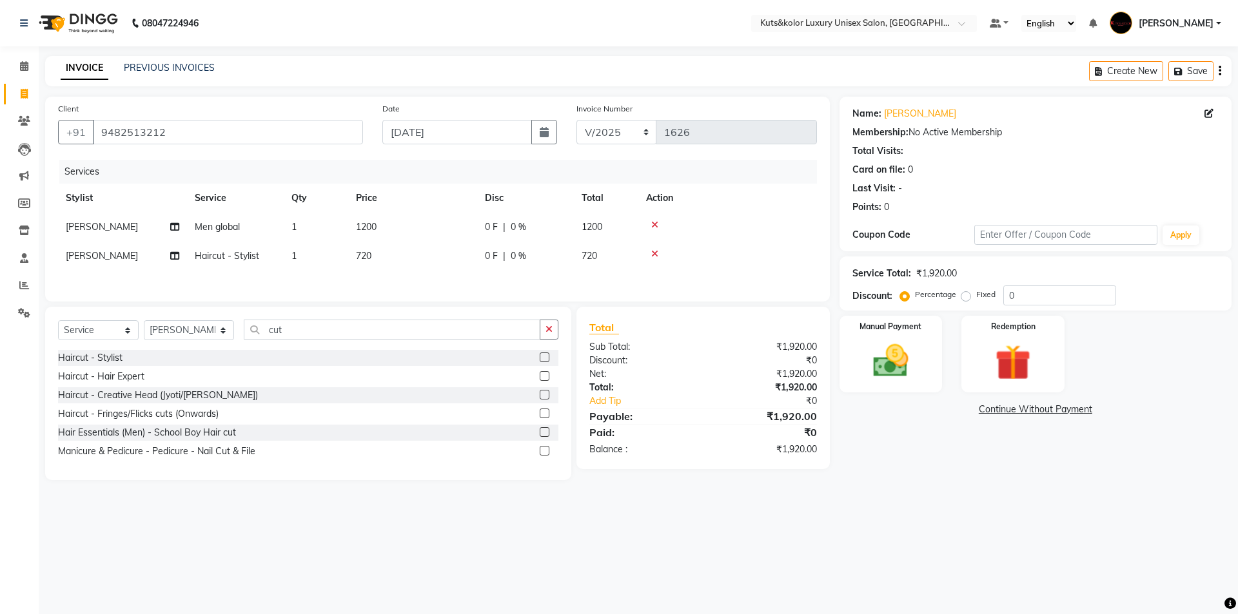
select select "68550"
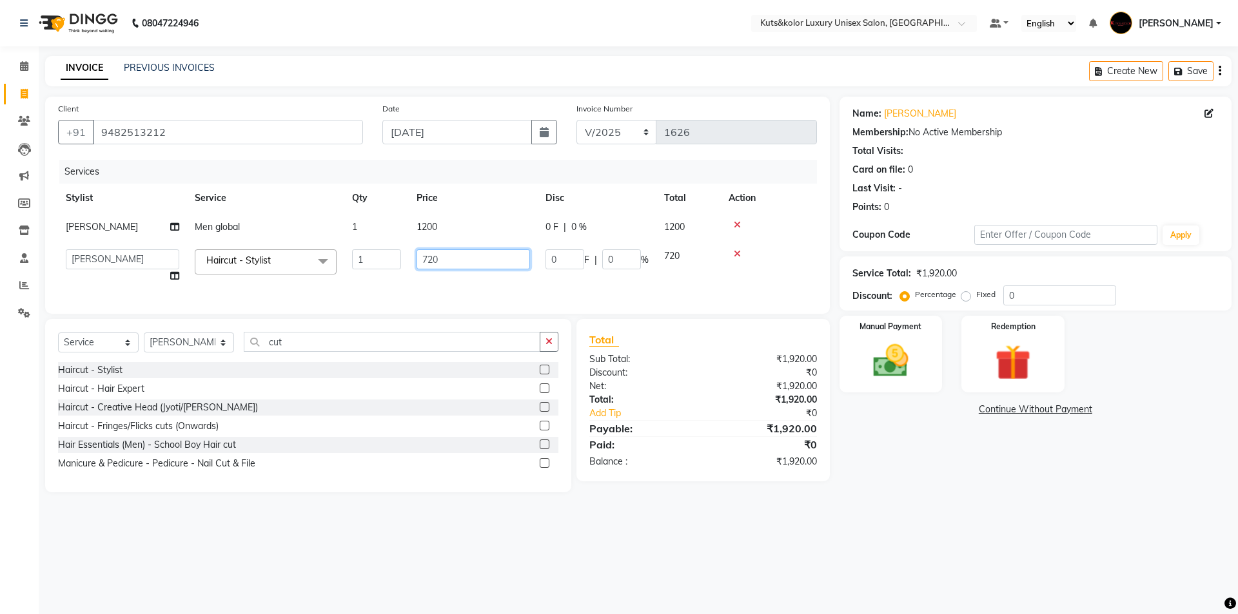
click at [445, 262] on input "720" at bounding box center [472, 259] width 113 height 20
type input "7"
type input "350"
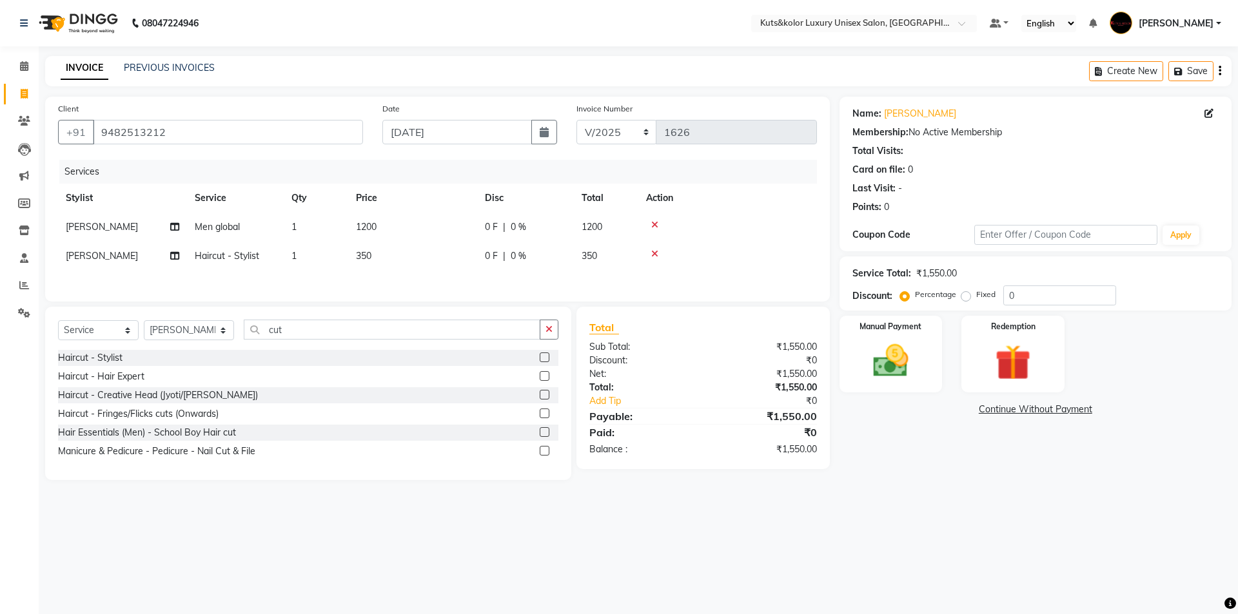
click at [455, 282] on div "Services Stylist Service Qty Price Disc Total Action [PERSON_NAME] Men global 1…" at bounding box center [437, 224] width 759 height 129
click at [390, 228] on td "1200" at bounding box center [412, 227] width 129 height 29
select select "68550"
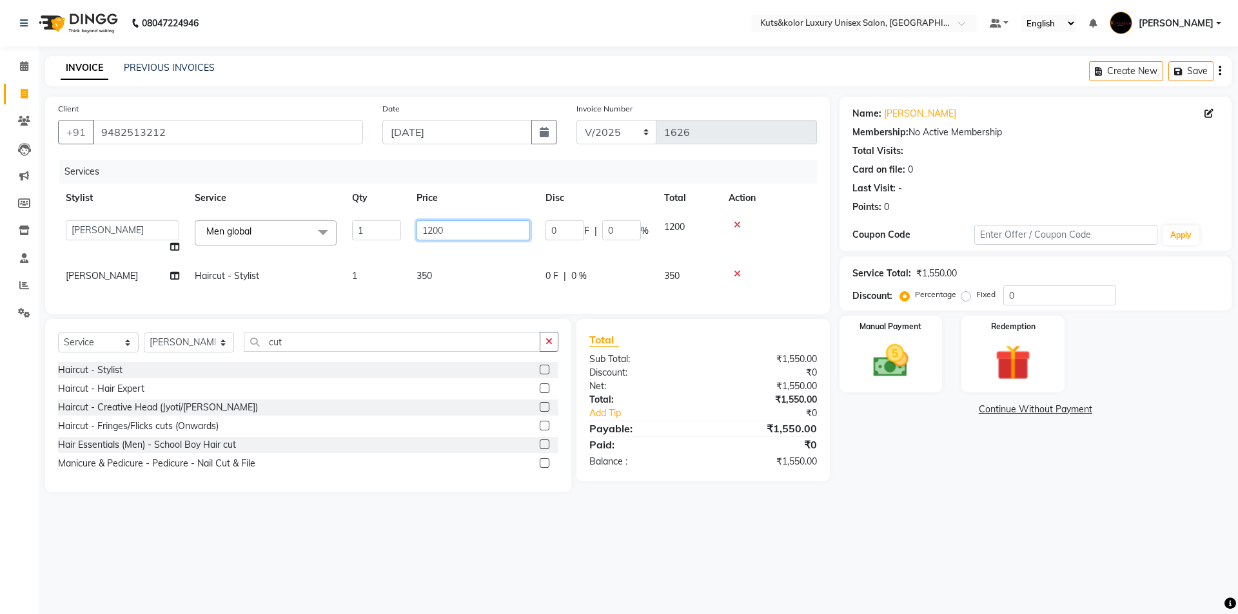
click at [494, 229] on input "1200" at bounding box center [472, 230] width 113 height 20
type input "1"
type input "800"
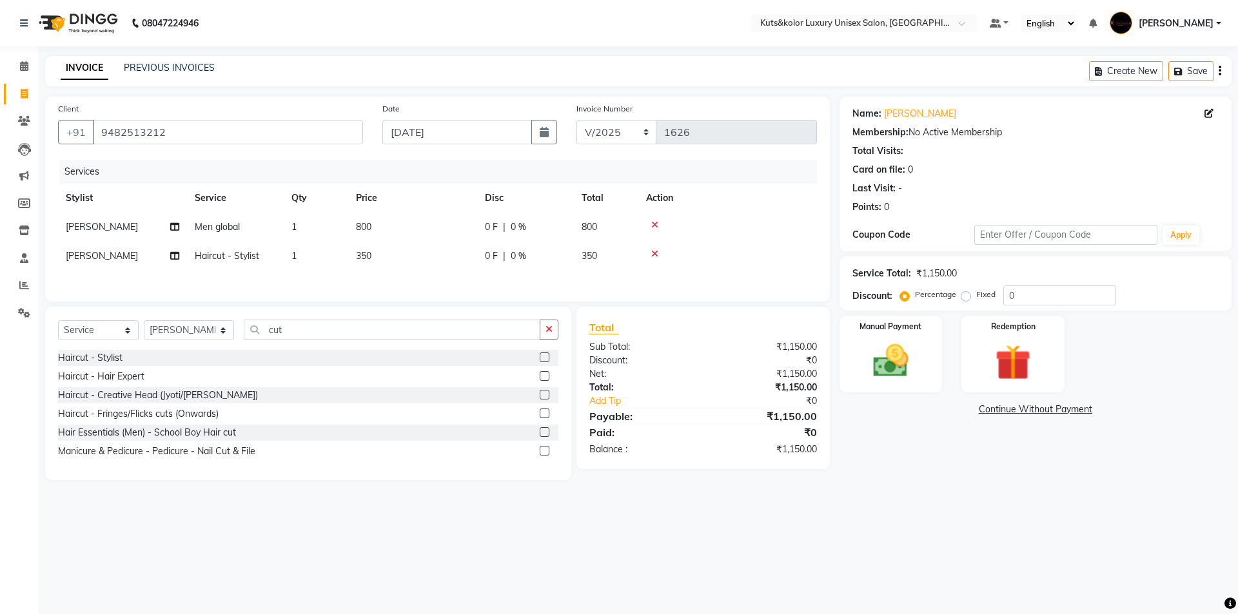
click at [486, 276] on div "Services Stylist Service Qty Price Disc Total Action [PERSON_NAME] Men global 1…" at bounding box center [437, 224] width 759 height 129
click at [390, 224] on td "800" at bounding box center [412, 227] width 129 height 29
select select "68550"
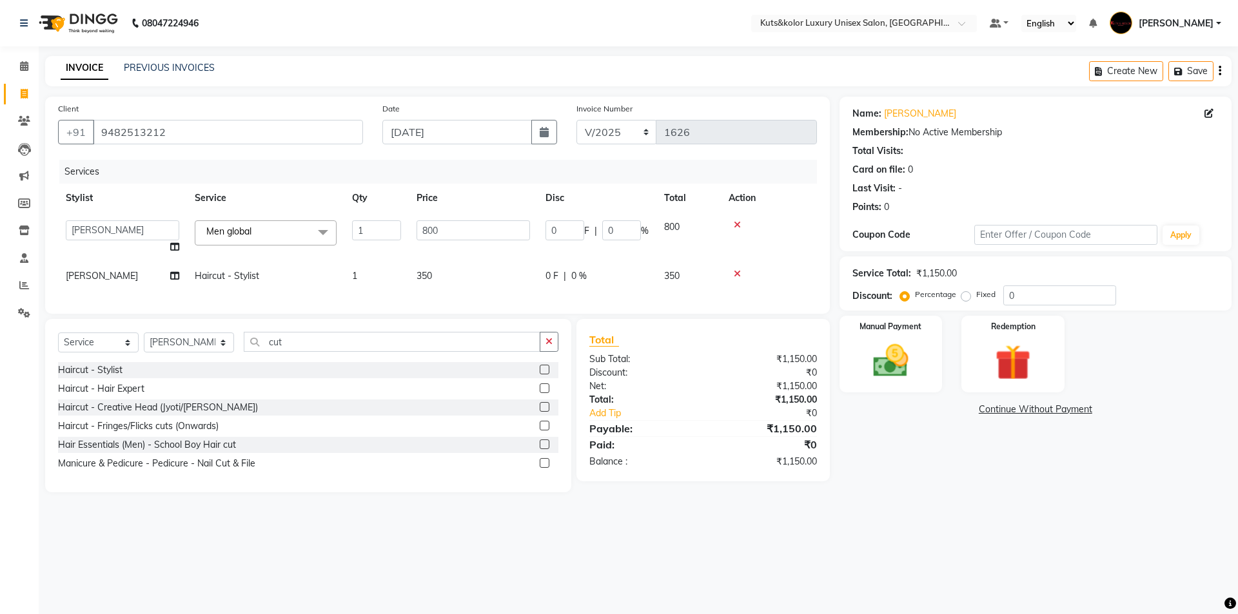
click at [453, 220] on td "800" at bounding box center [473, 237] width 129 height 49
click at [447, 230] on input "800" at bounding box center [472, 230] width 113 height 20
type input "8"
type input "750"
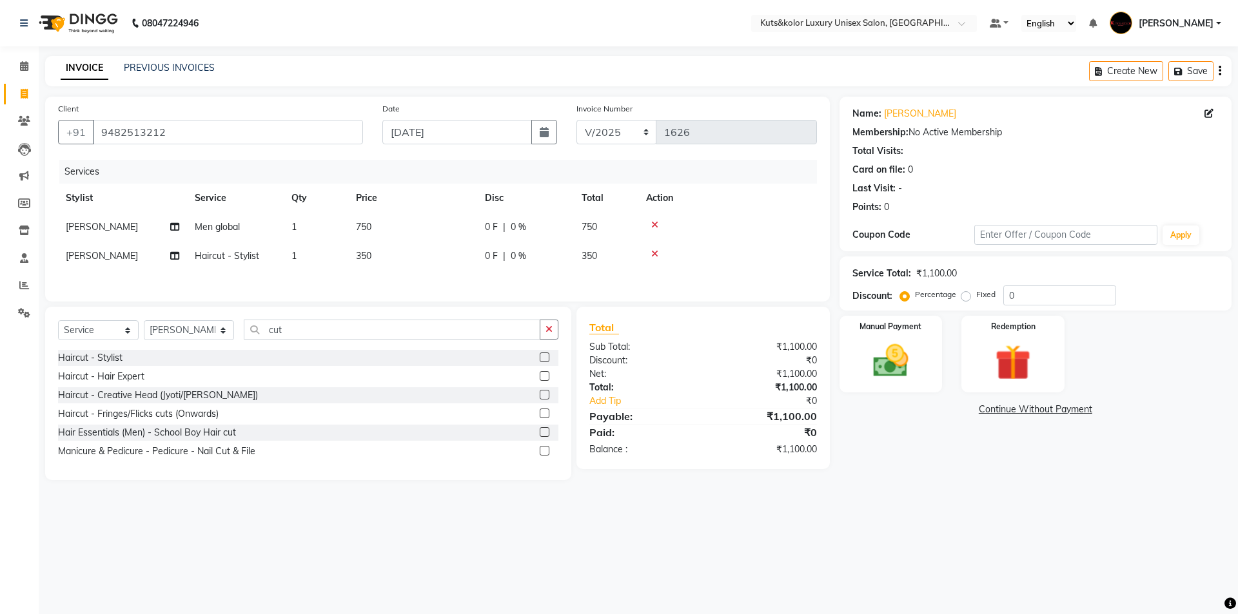
click at [463, 283] on div "Services Stylist Service Qty Price Disc Total Action [PERSON_NAME] Men global 1…" at bounding box center [437, 224] width 759 height 129
click at [415, 231] on td "750" at bounding box center [412, 227] width 129 height 29
select select "68550"
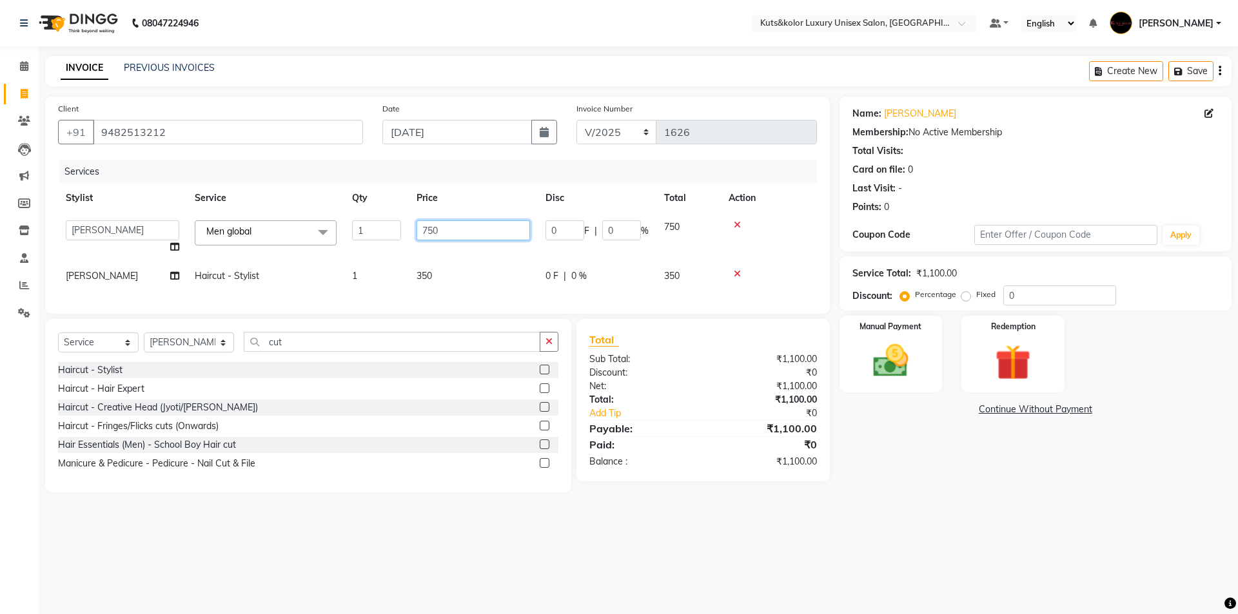
click at [465, 223] on input "750" at bounding box center [472, 230] width 113 height 20
type input "7"
type input "1050"
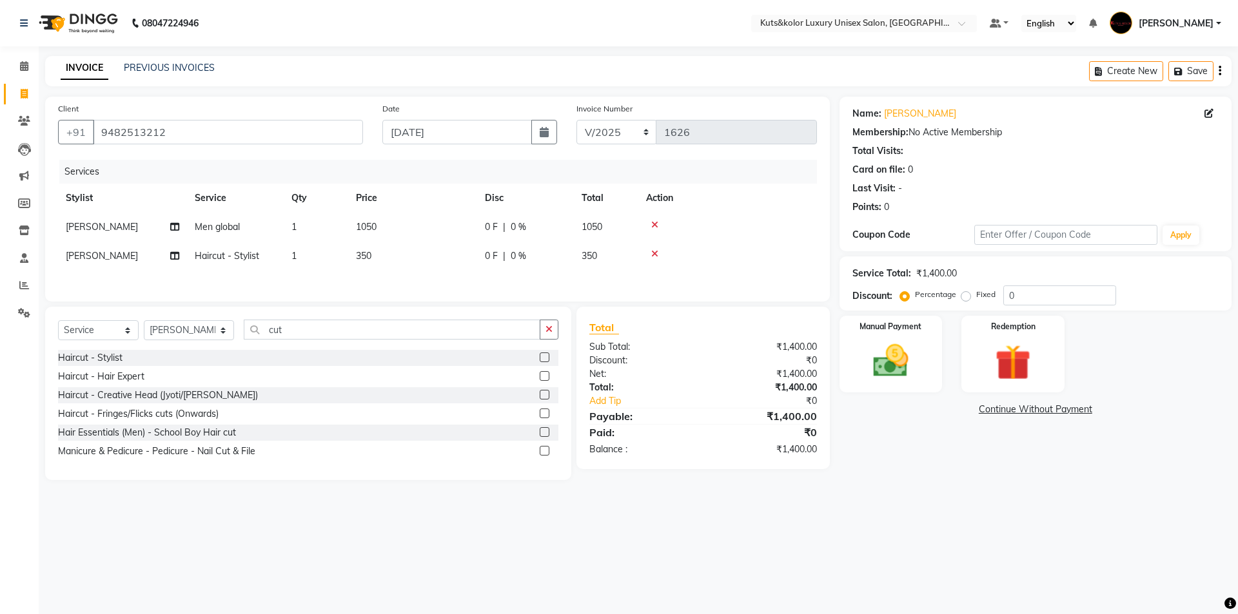
click at [483, 273] on div "Services Stylist Service Qty Price Disc Total Action [PERSON_NAME] Men global 1…" at bounding box center [437, 224] width 759 height 129
click at [394, 224] on td "1050" at bounding box center [412, 227] width 129 height 29
select select "68550"
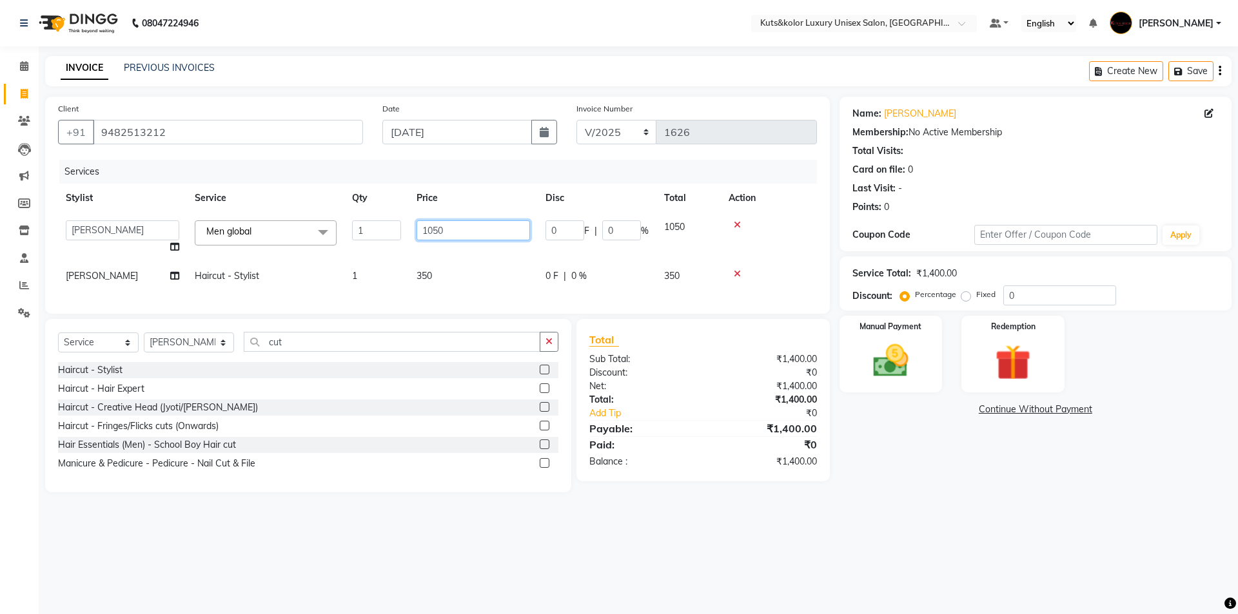
click at [460, 235] on input "1050" at bounding box center [472, 230] width 113 height 20
type input "1"
type input "950"
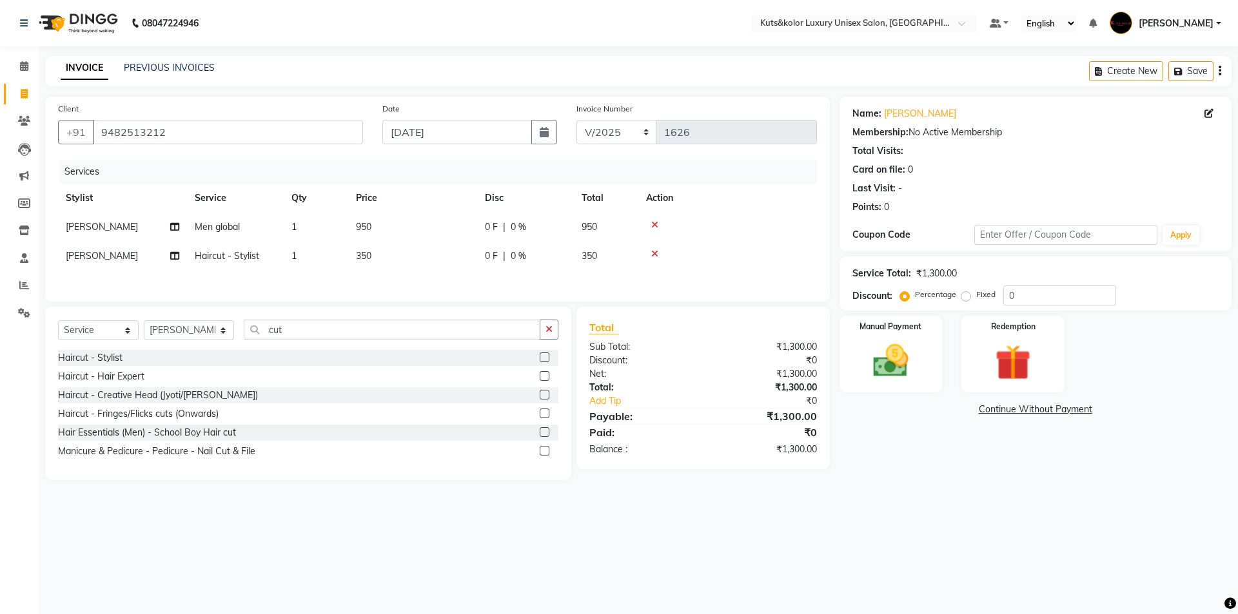
click at [449, 293] on div "Client [PHONE_NUMBER] Date [DATE] Invoice Number V/2025 V/[PHONE_NUMBER] Servic…" at bounding box center [437, 199] width 785 height 205
click at [866, 369] on img at bounding box center [891, 361] width 60 height 43
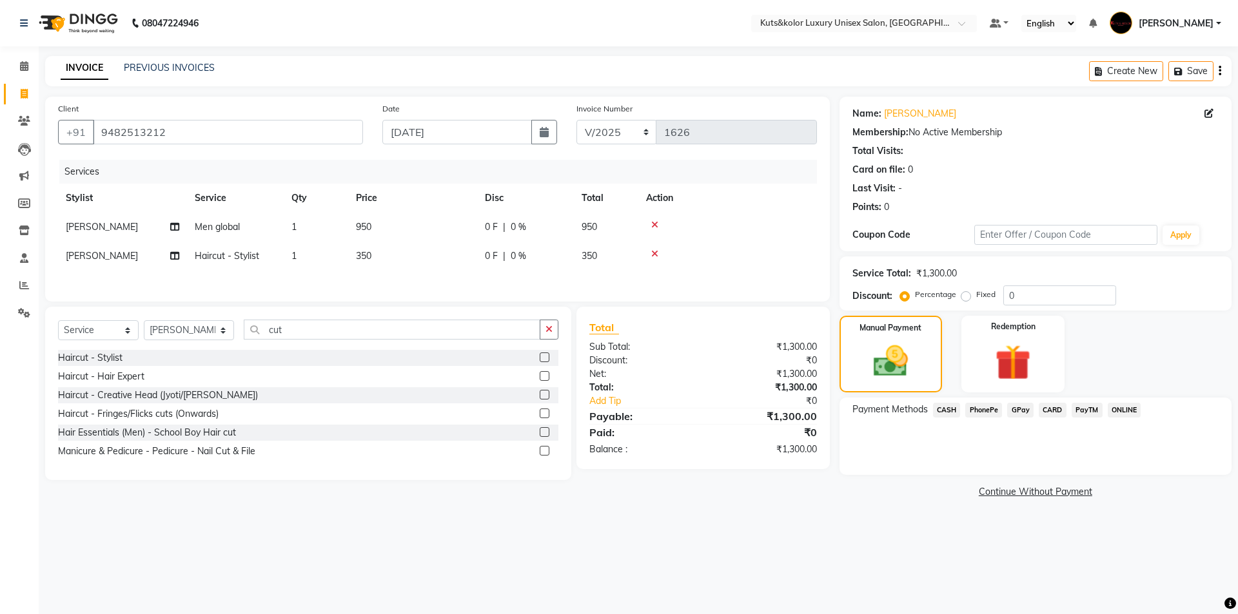
click at [951, 409] on span "CASH" at bounding box center [947, 410] width 28 height 15
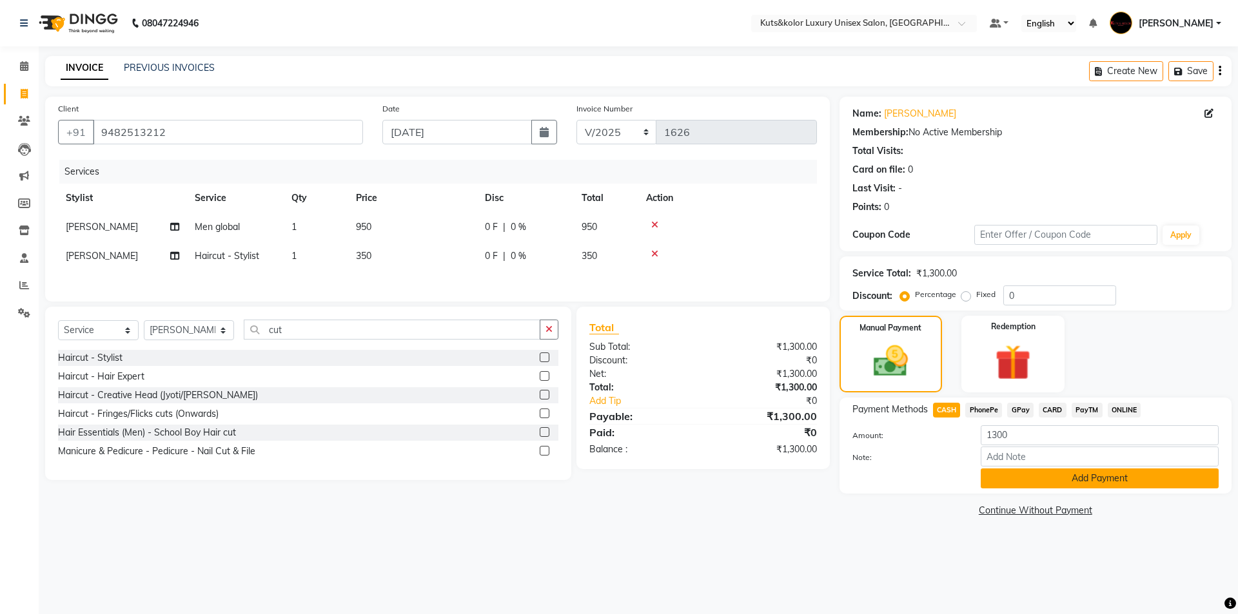
click at [995, 482] on button "Add Payment" at bounding box center [1100, 479] width 238 height 20
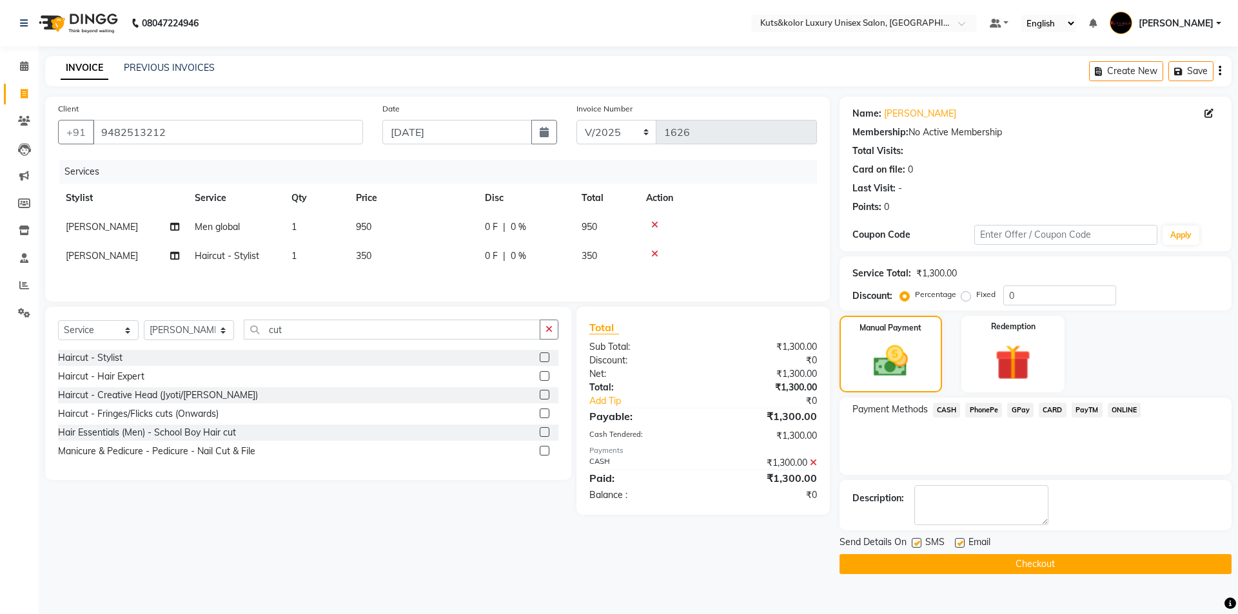
click at [914, 545] on label at bounding box center [917, 543] width 10 height 10
click at [914, 545] on input "checkbox" at bounding box center [916, 544] width 8 height 8
checkbox input "false"
click at [915, 563] on button "Checkout" at bounding box center [1035, 564] width 392 height 20
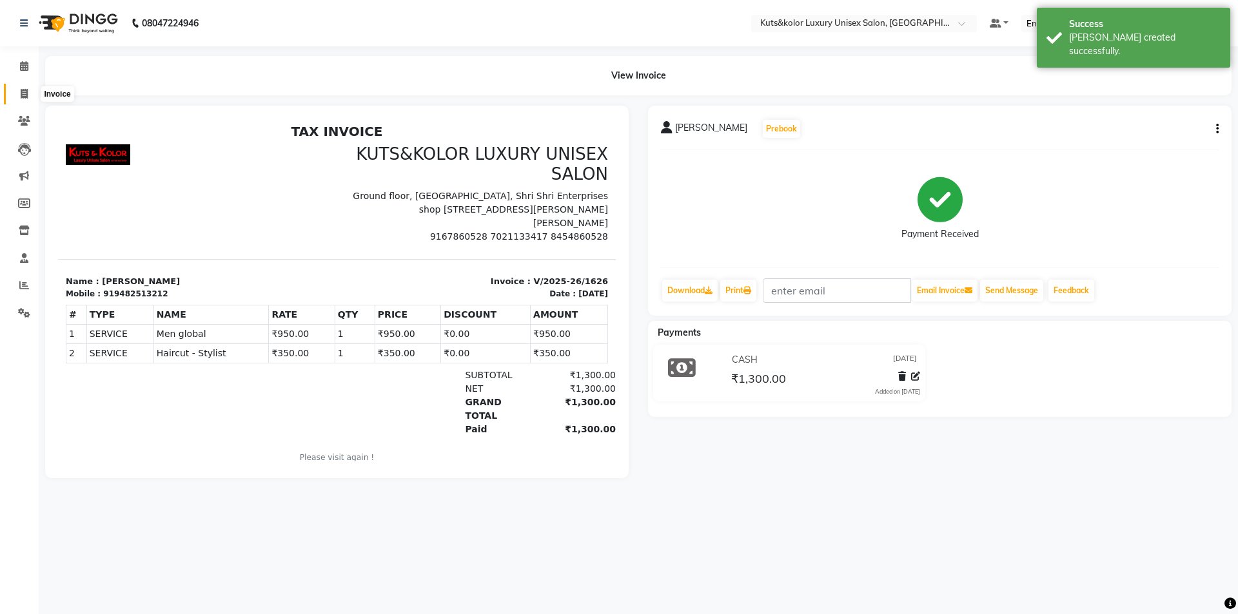
click at [24, 99] on span at bounding box center [24, 94] width 23 height 15
select select "service"
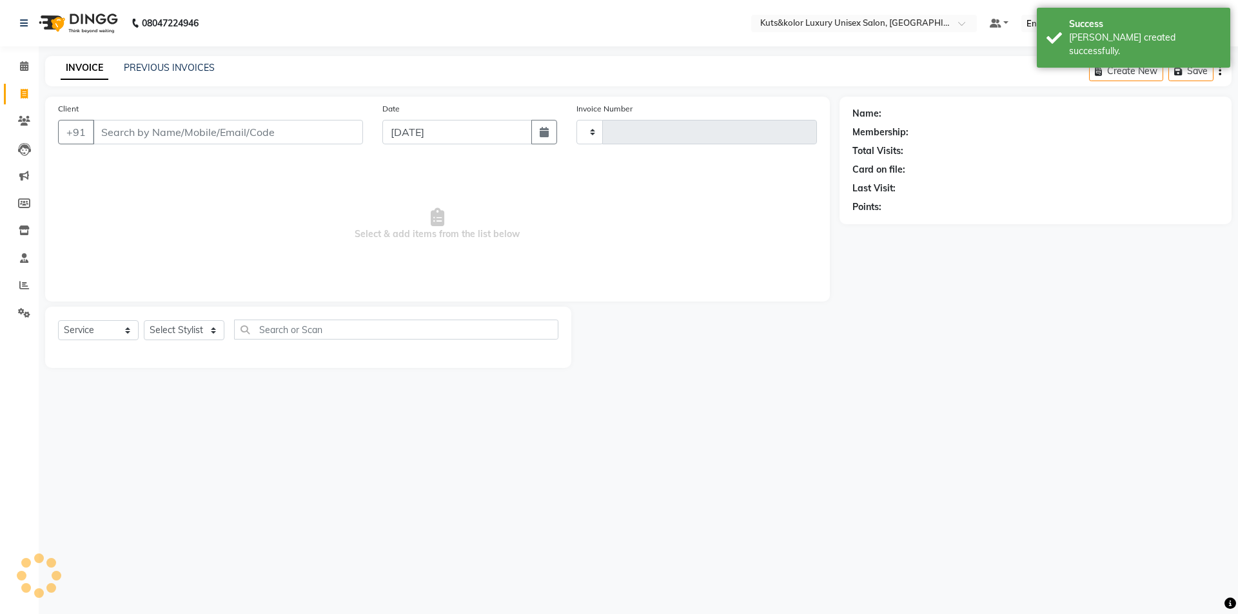
type input "1627"
select select "7374"
click at [154, 72] on link "PREVIOUS INVOICES" at bounding box center [169, 68] width 91 height 12
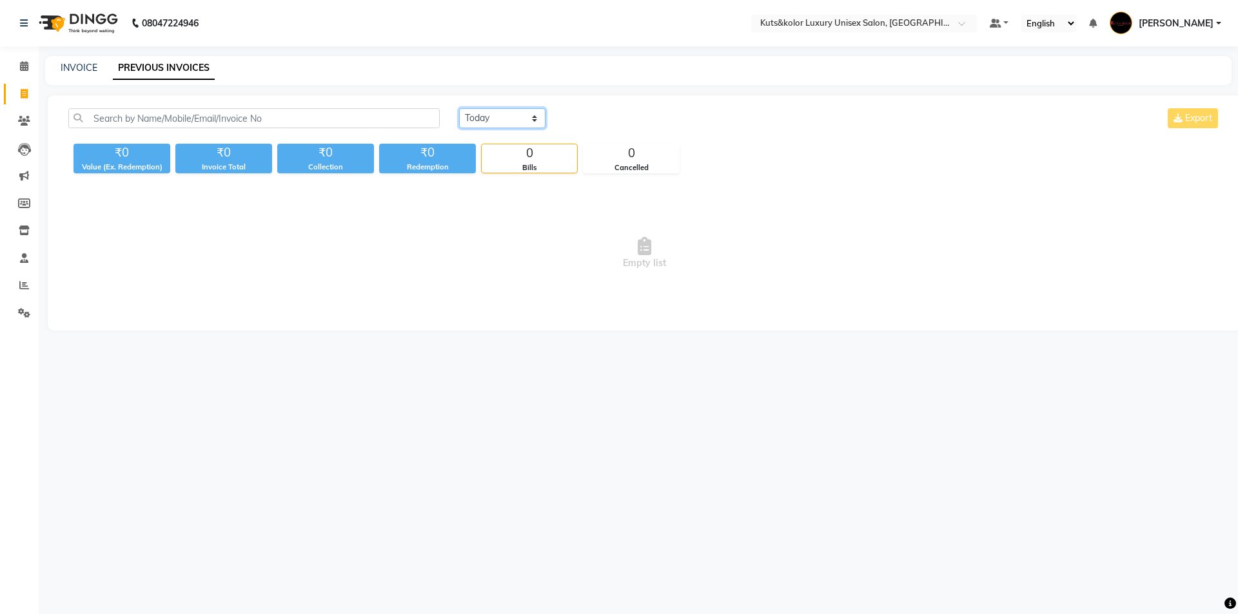
click at [532, 122] on select "[DATE] [DATE] Custom Range" at bounding box center [502, 118] width 86 height 20
select select "[DATE]"
click at [459, 108] on select "[DATE] [DATE] Custom Range" at bounding box center [502, 118] width 86 height 20
